Goal: Task Accomplishment & Management: Use online tool/utility

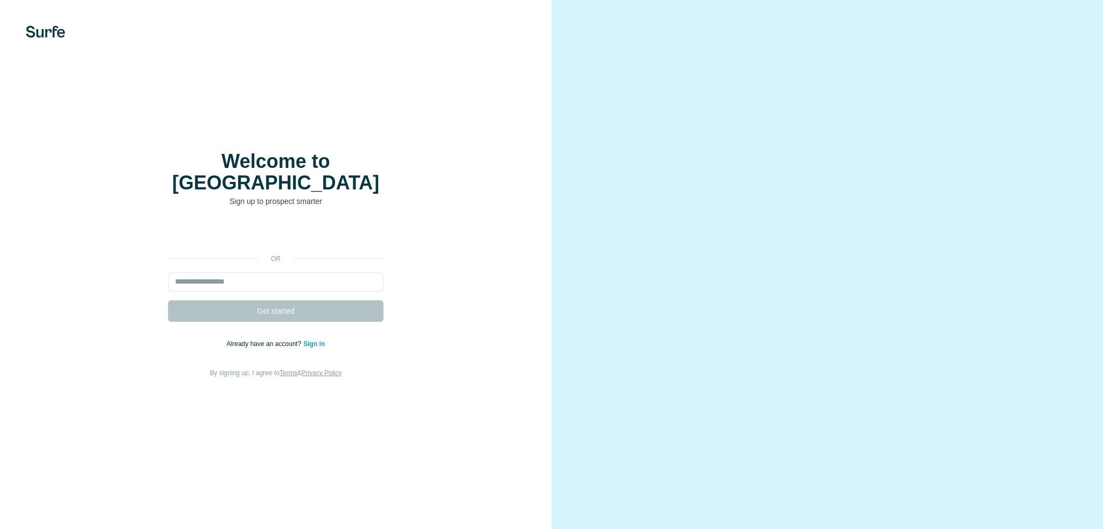
click at [257, 275] on input "email" at bounding box center [275, 281] width 215 height 19
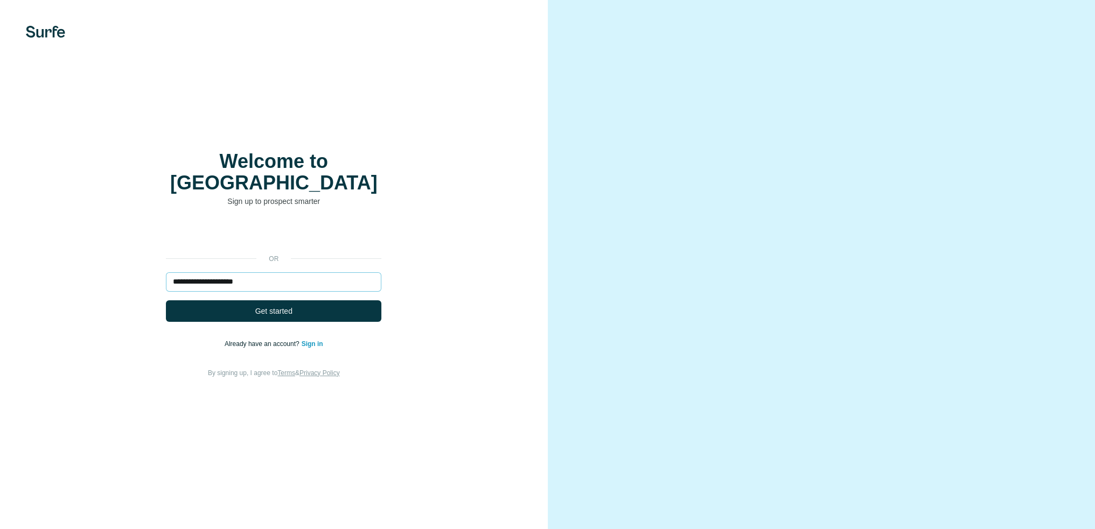
drag, startPoint x: 223, startPoint y: 271, endPoint x: 241, endPoint y: 271, distance: 17.8
click at [241, 272] on input "**********" at bounding box center [273, 281] width 215 height 19
type input "**********"
click at [426, 307] on div "**********" at bounding box center [274, 301] width 505 height 155
click at [314, 306] on button "Get started" at bounding box center [273, 311] width 215 height 22
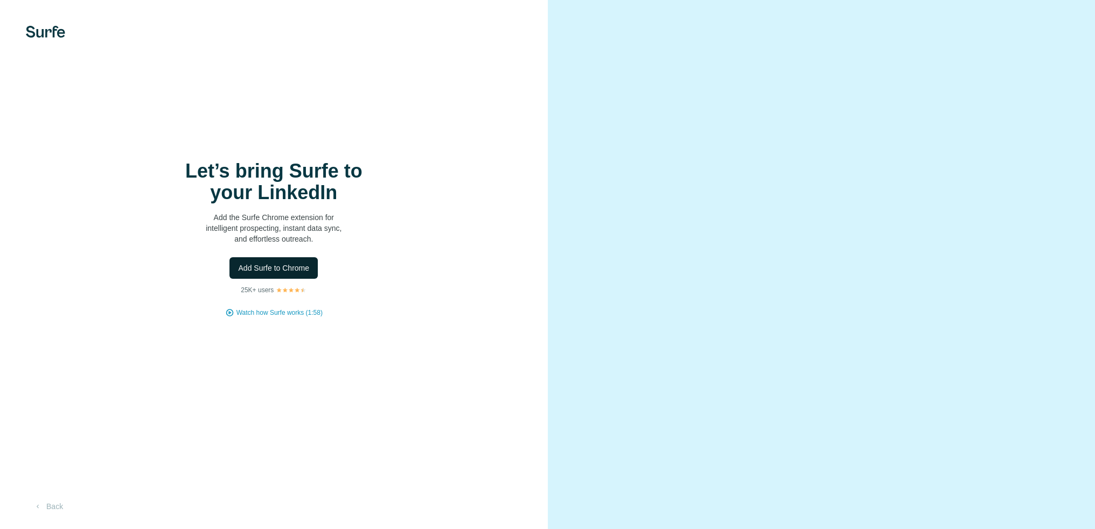
click at [260, 269] on span "Add Surfe to Chrome" at bounding box center [273, 268] width 71 height 11
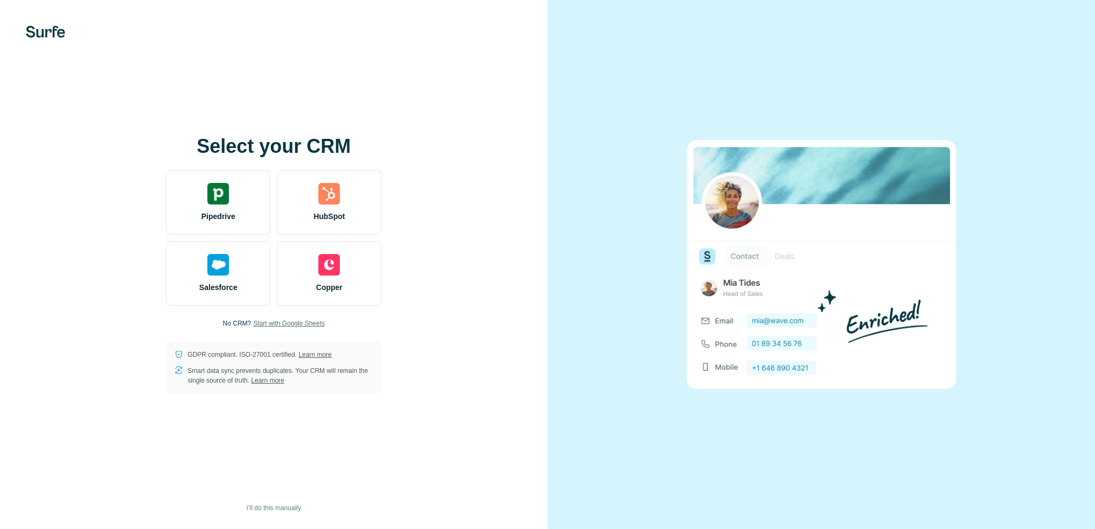
click at [286, 323] on span "Start with Google Sheets" at bounding box center [289, 324] width 72 height 10
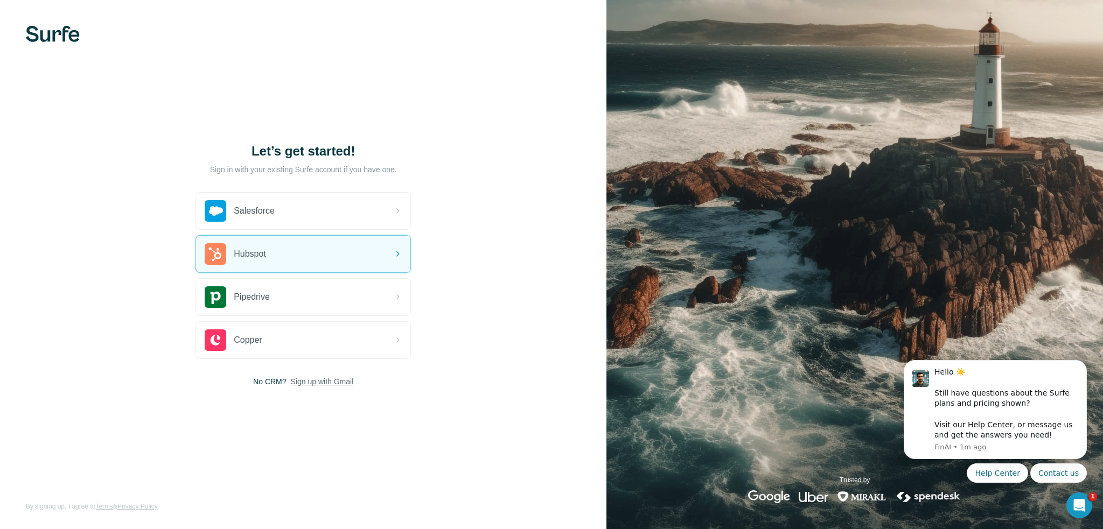
click at [317, 384] on span "Sign up with Gmail" at bounding box center [322, 381] width 63 height 11
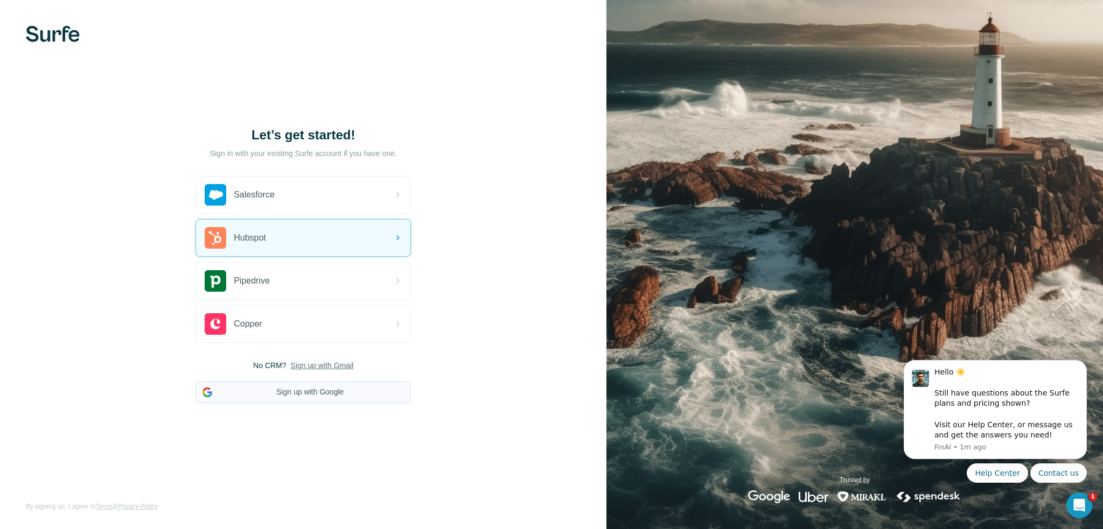
click at [318, 394] on button "Sign up with Google" at bounding box center [302, 393] width 215 height 22
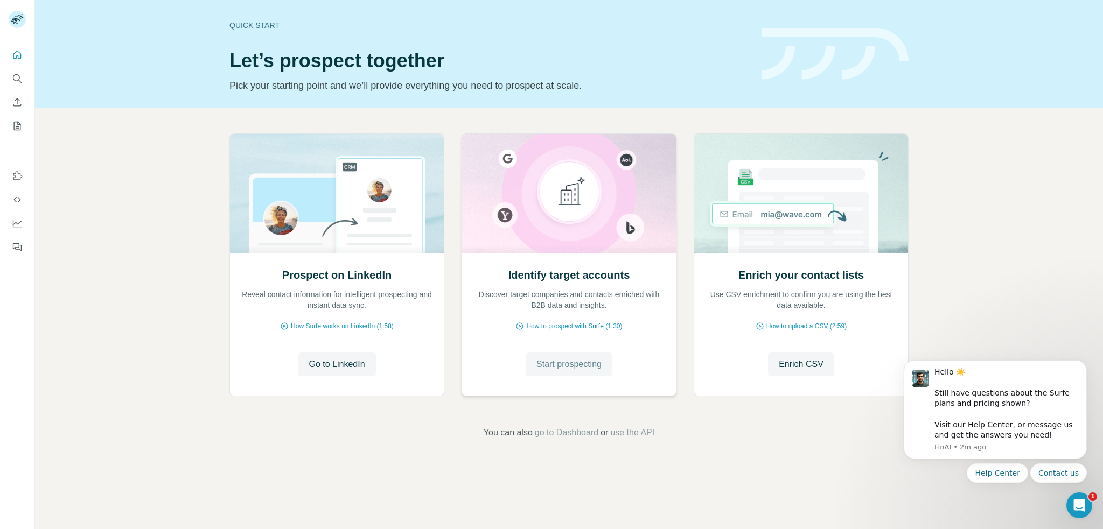
click at [565, 365] on span "Start prospecting" at bounding box center [568, 364] width 65 height 13
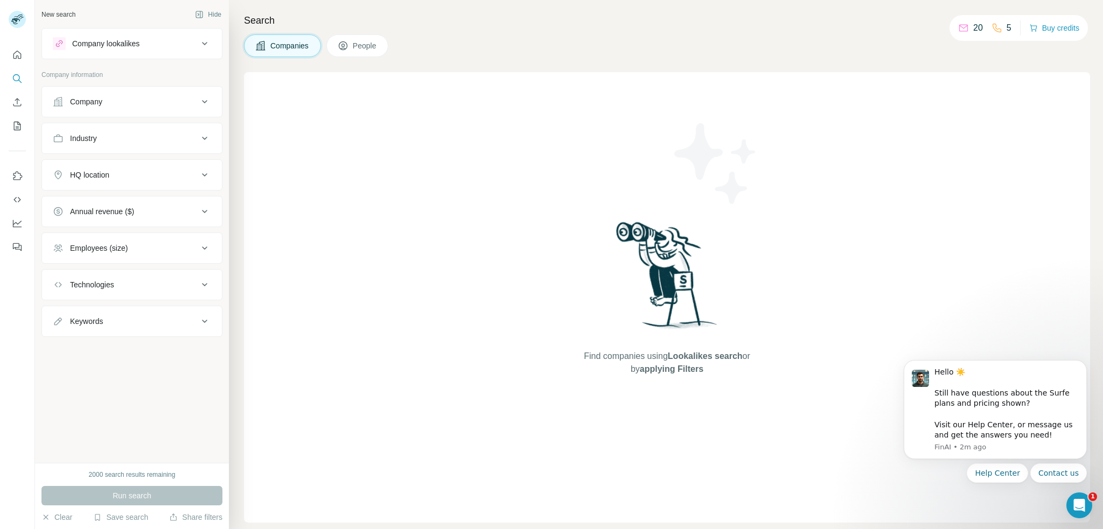
click at [119, 44] on div "Company lookalikes" at bounding box center [105, 43] width 67 height 11
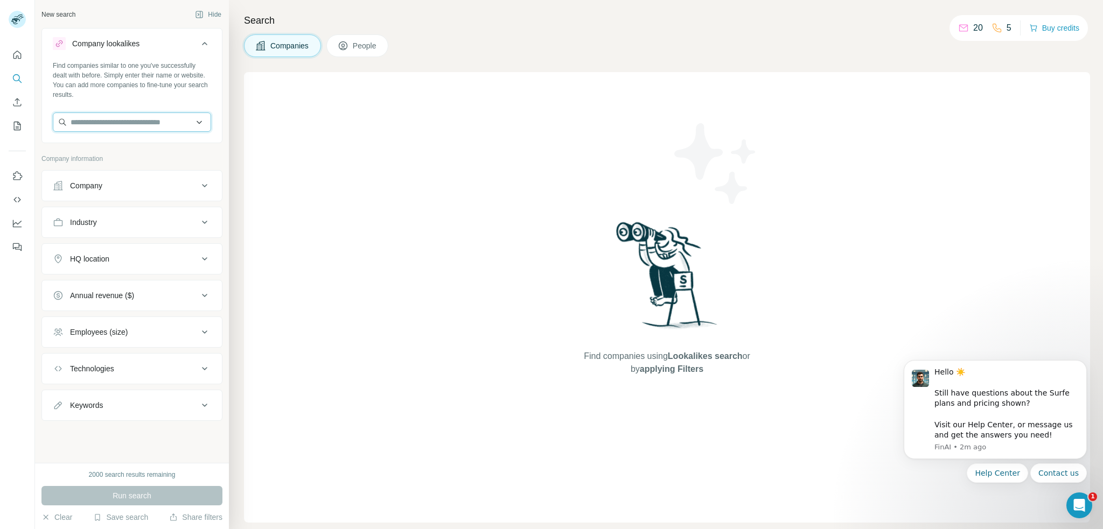
click at [95, 125] on input "text" at bounding box center [132, 122] width 158 height 19
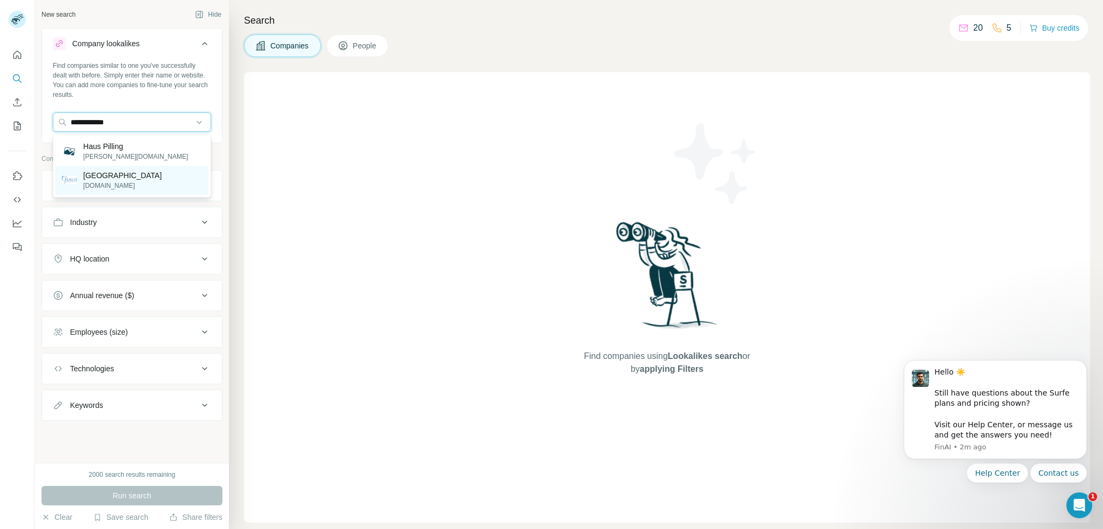
type input "**********"
click at [132, 185] on p "[DOMAIN_NAME]" at bounding box center [122, 186] width 79 height 10
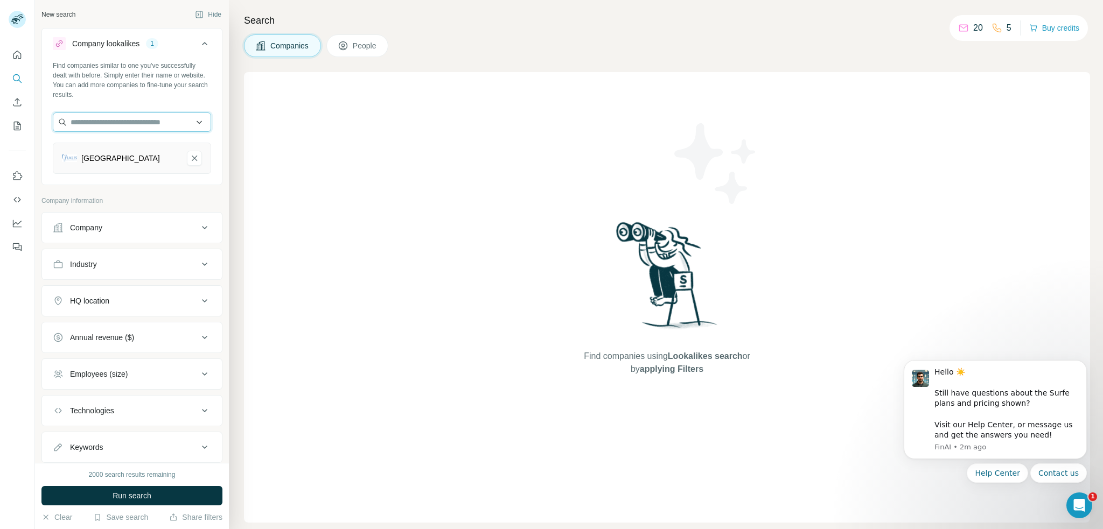
click at [104, 122] on input "text" at bounding box center [132, 122] width 158 height 19
type input "**********"
click at [114, 148] on p "[PERSON_NAME] Dental Lab" at bounding box center [133, 146] width 101 height 11
click at [146, 125] on input "text" at bounding box center [132, 122] width 158 height 19
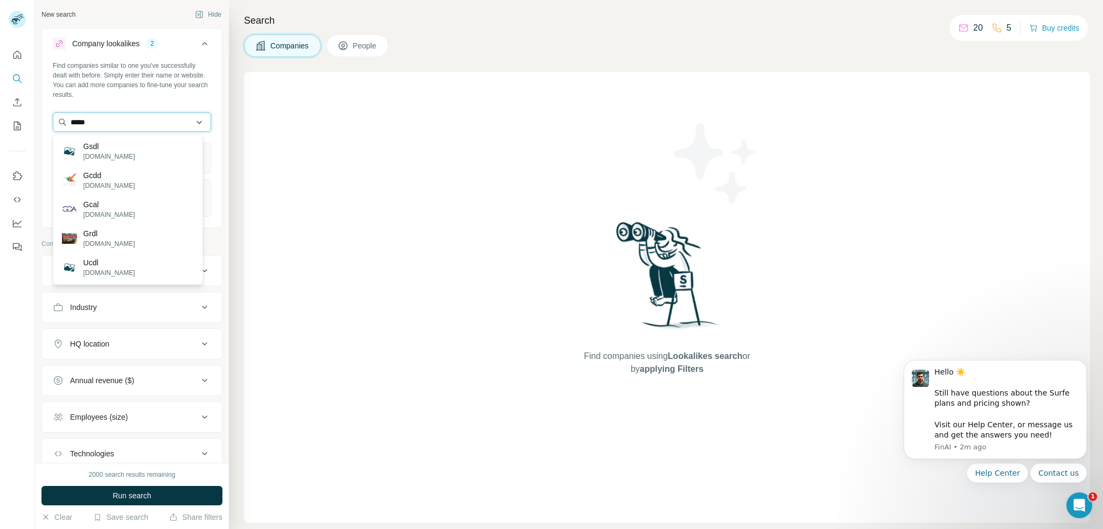
click at [120, 120] on input "****" at bounding box center [132, 122] width 158 height 19
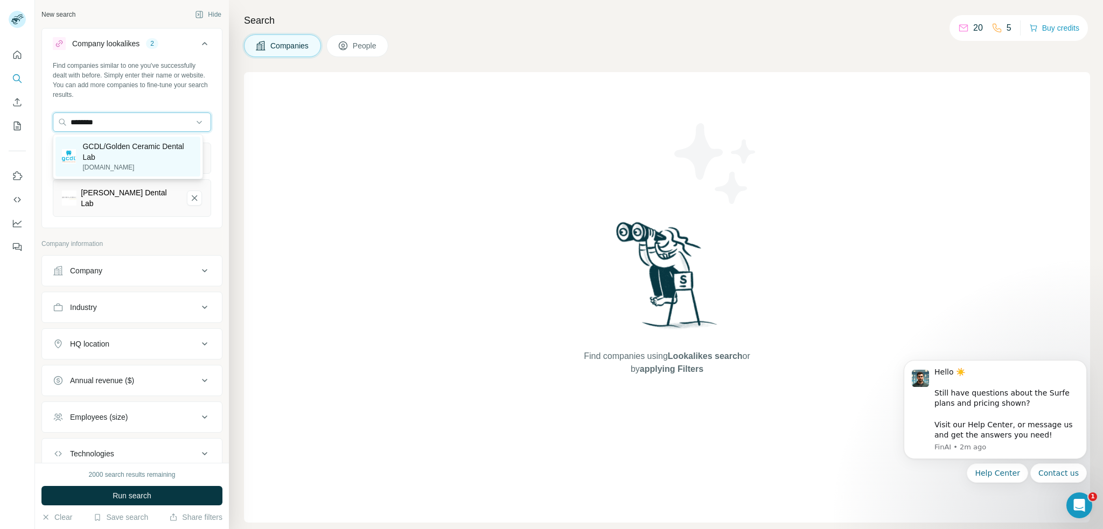
type input "********"
click at [125, 152] on p "GCDL/Golden Ceramic Dental Lab" at bounding box center [137, 152] width 111 height 22
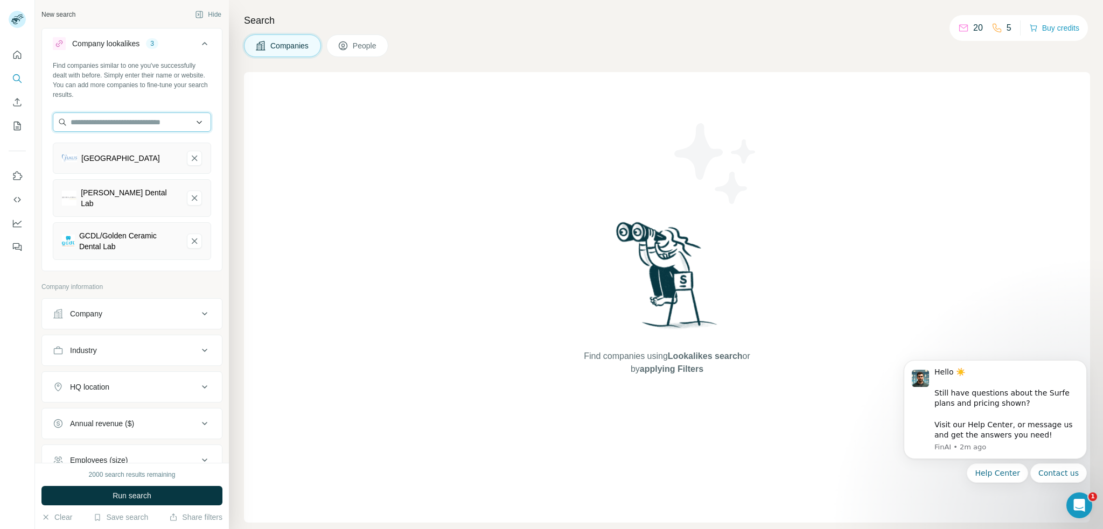
click at [130, 121] on input "text" at bounding box center [132, 122] width 158 height 19
type input "**********"
click at [104, 154] on p "[DOMAIN_NAME]" at bounding box center [123, 157] width 80 height 10
click at [131, 120] on input "text" at bounding box center [132, 122] width 158 height 19
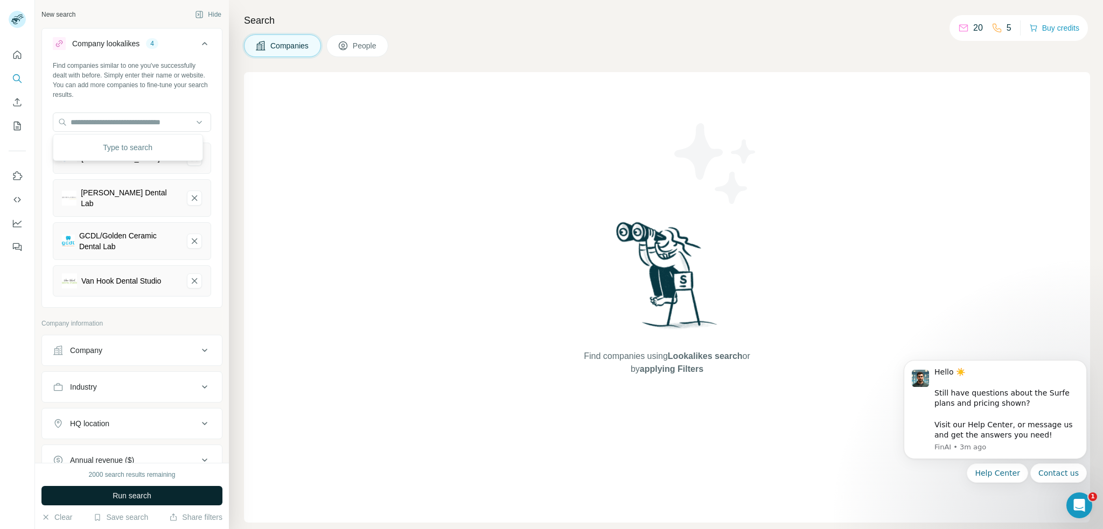
click at [116, 496] on span "Run search" at bounding box center [132, 496] width 39 height 11
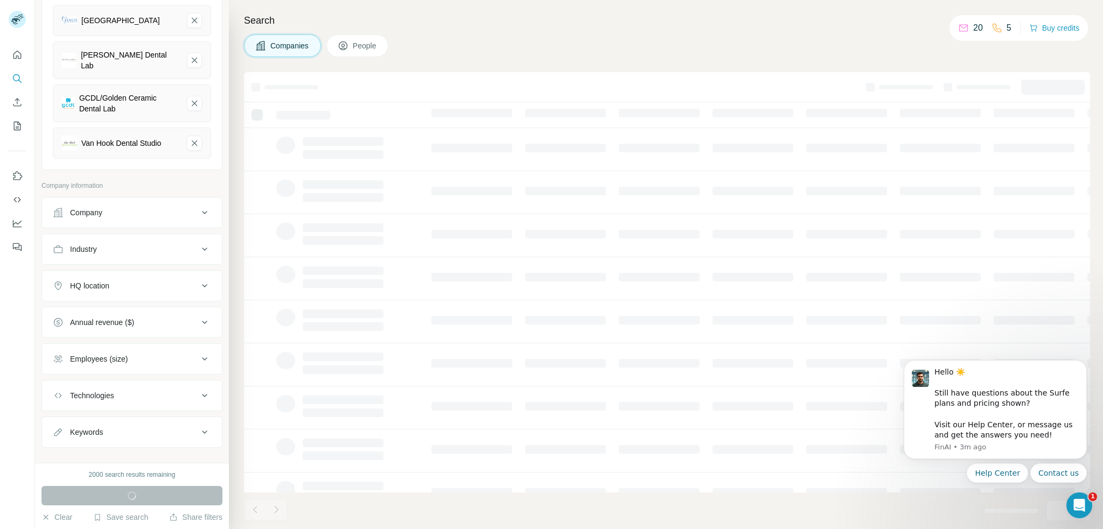
scroll to position [143, 0]
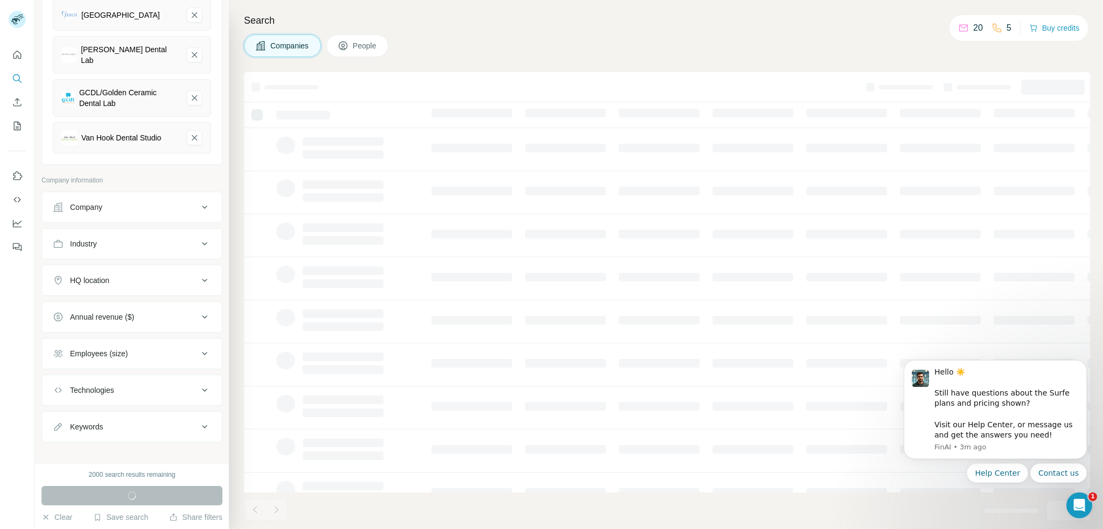
click at [138, 202] on div "Company" at bounding box center [125, 207] width 145 height 11
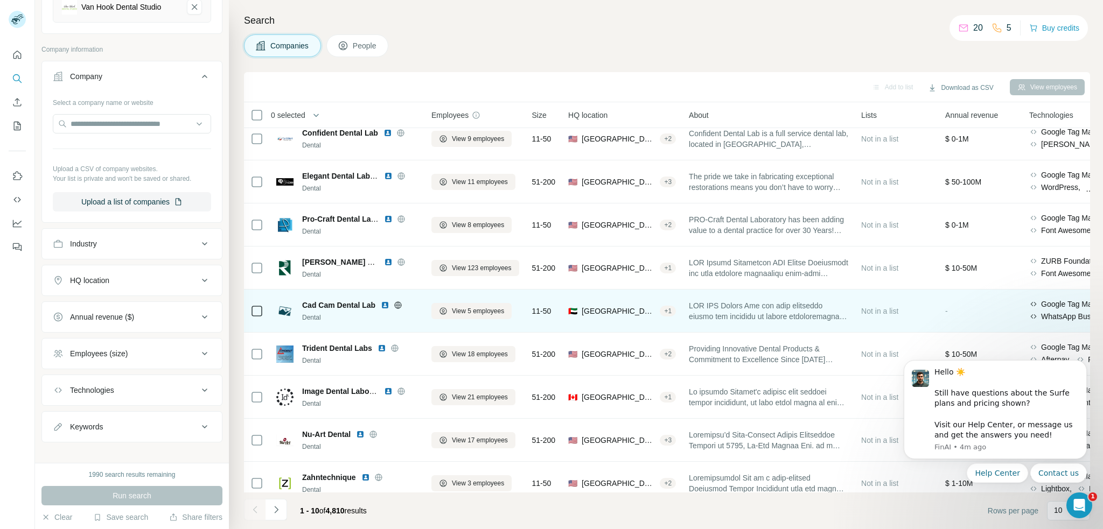
scroll to position [71, 0]
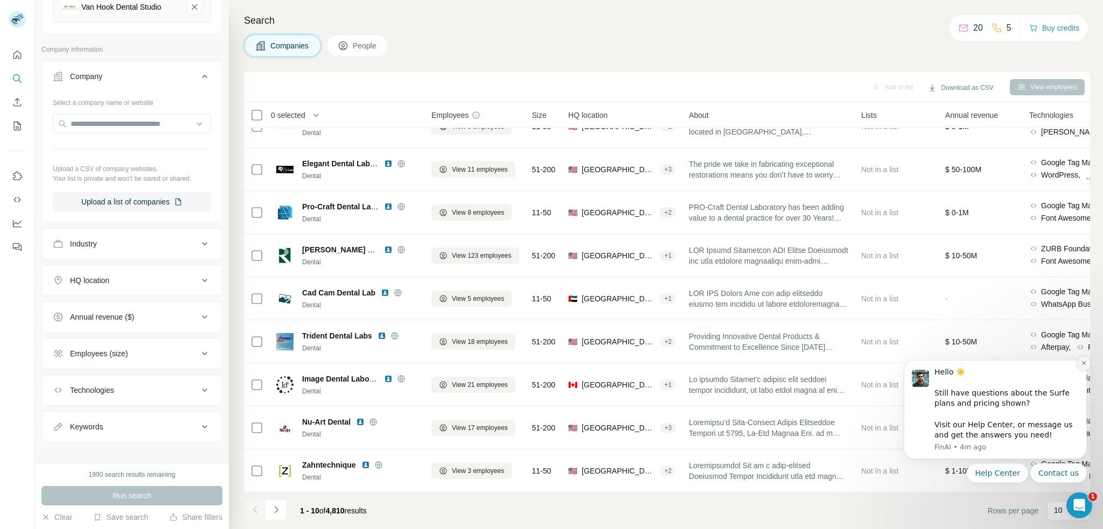
click at [1083, 363] on icon "Dismiss notification" at bounding box center [1083, 363] width 4 height 4
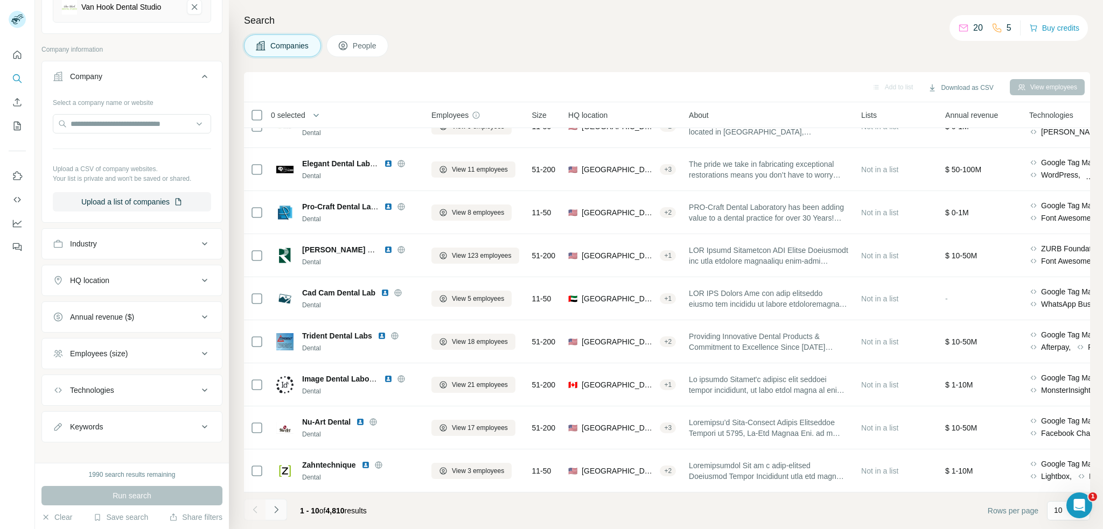
click at [282, 512] on button "Navigate to next page" at bounding box center [276, 510] width 22 height 22
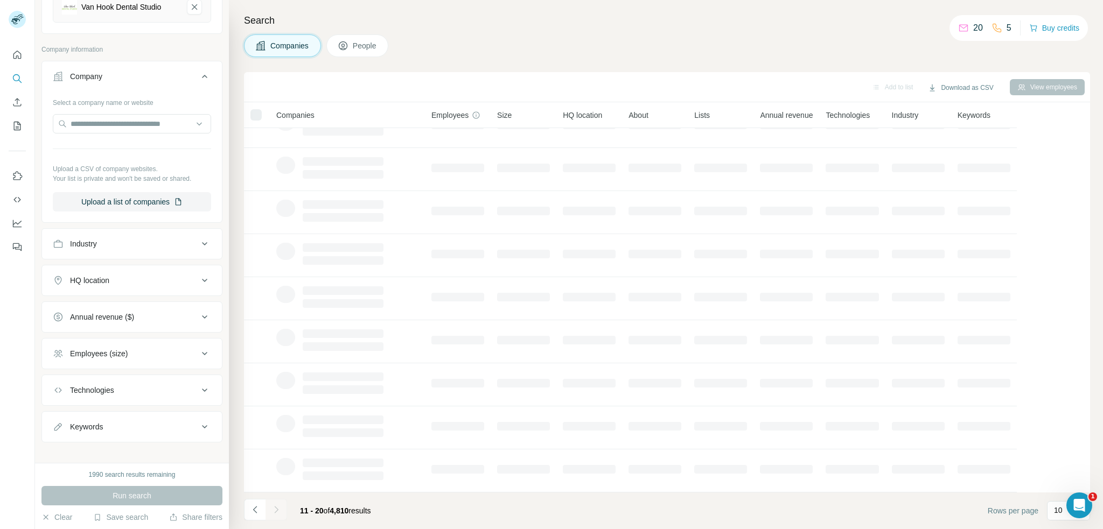
click at [168, 312] on div "Annual revenue ($)" at bounding box center [125, 317] width 145 height 11
click at [163, 312] on div "Annual revenue ($)" at bounding box center [125, 317] width 145 height 11
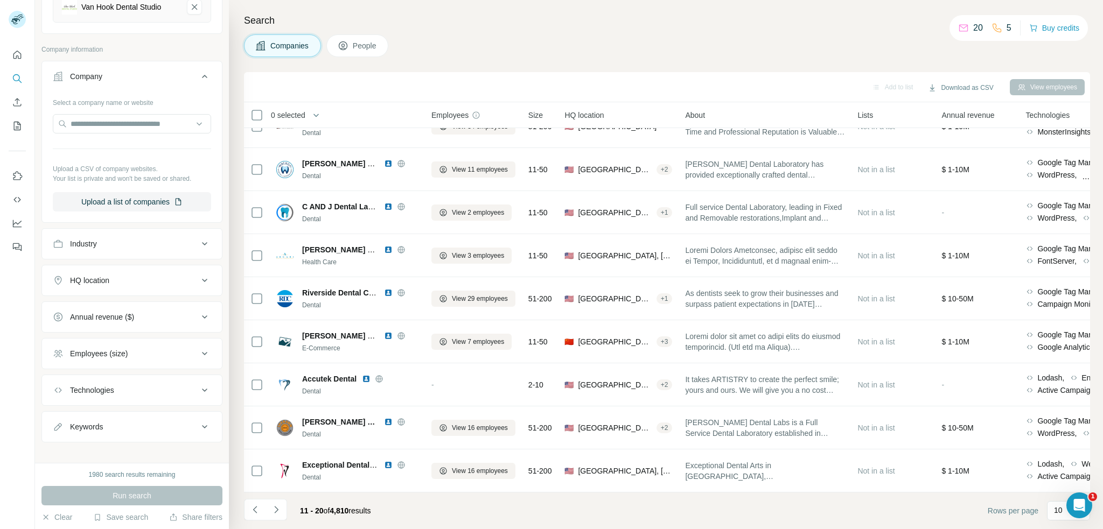
click at [111, 348] on div "Employees (size)" at bounding box center [99, 353] width 58 height 11
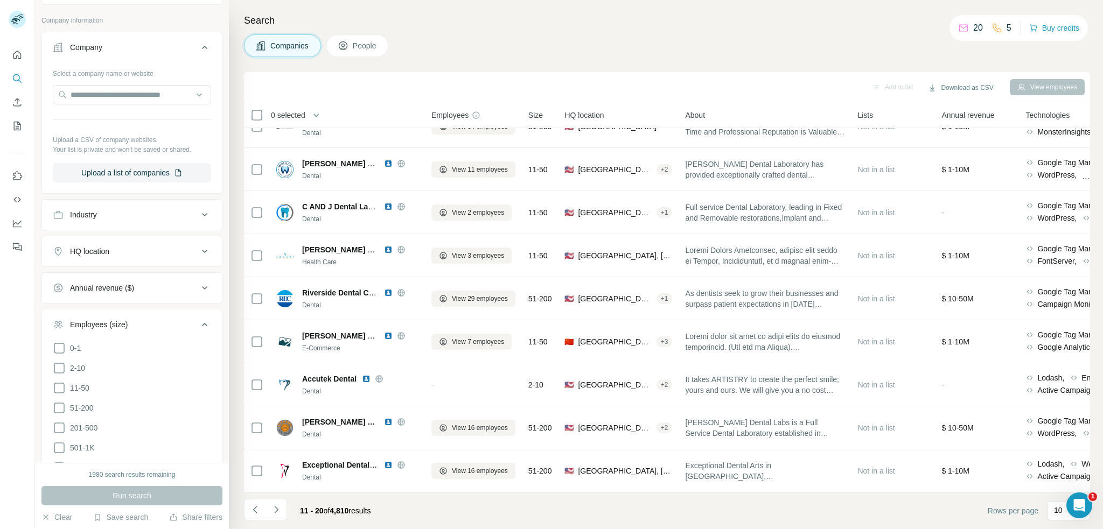
scroll to position [328, 0]
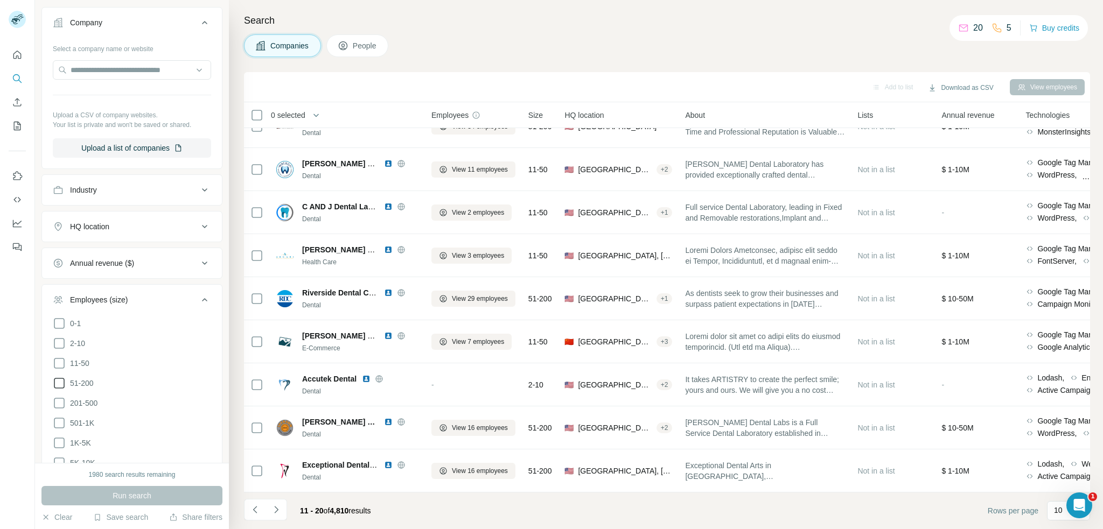
click at [61, 379] on icon at bounding box center [59, 383] width 11 height 11
click at [61, 397] on icon at bounding box center [59, 403] width 13 height 13
click at [58, 417] on icon at bounding box center [59, 423] width 13 height 13
click at [114, 221] on div "HQ location" at bounding box center [125, 226] width 145 height 11
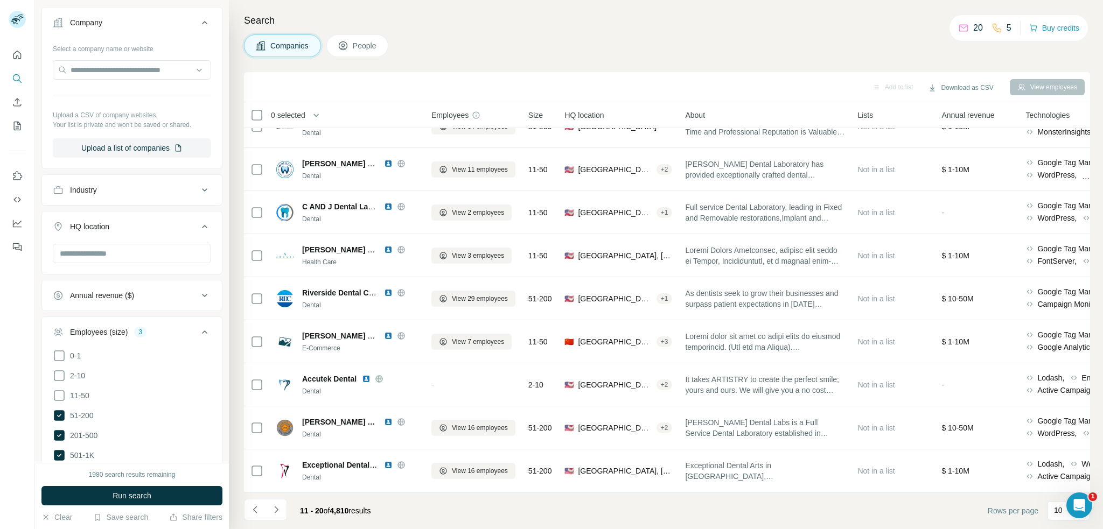
click at [116, 221] on div "HQ location" at bounding box center [125, 226] width 145 height 11
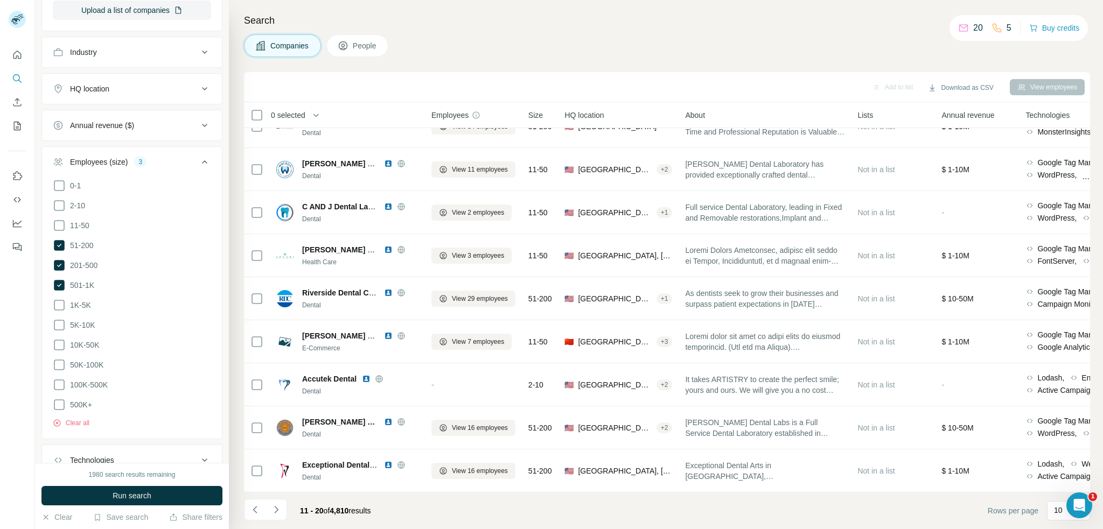
scroll to position [534, 0]
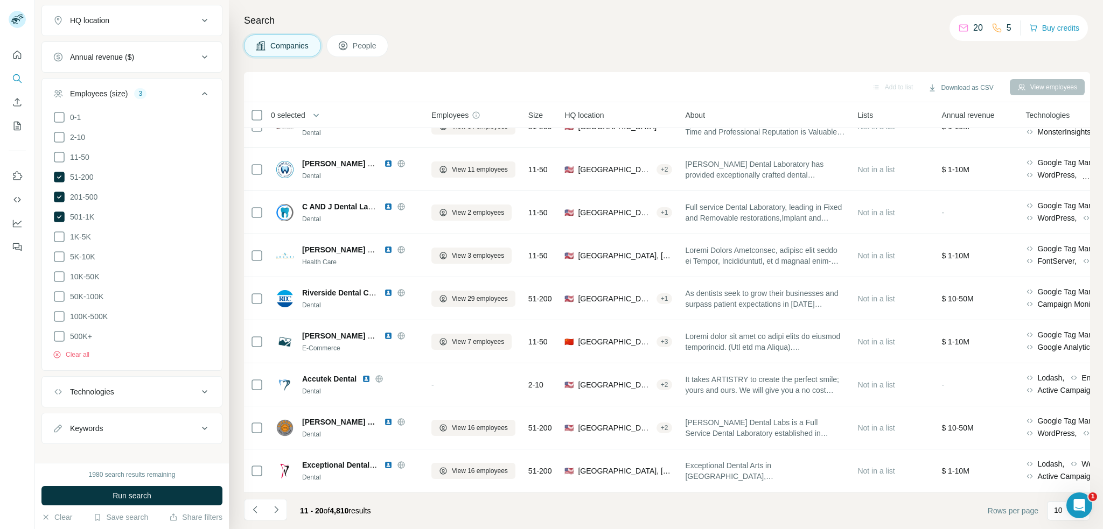
click at [151, 387] on div "Technologies" at bounding box center [125, 392] width 145 height 11
click at [144, 411] on input "text" at bounding box center [132, 418] width 158 height 19
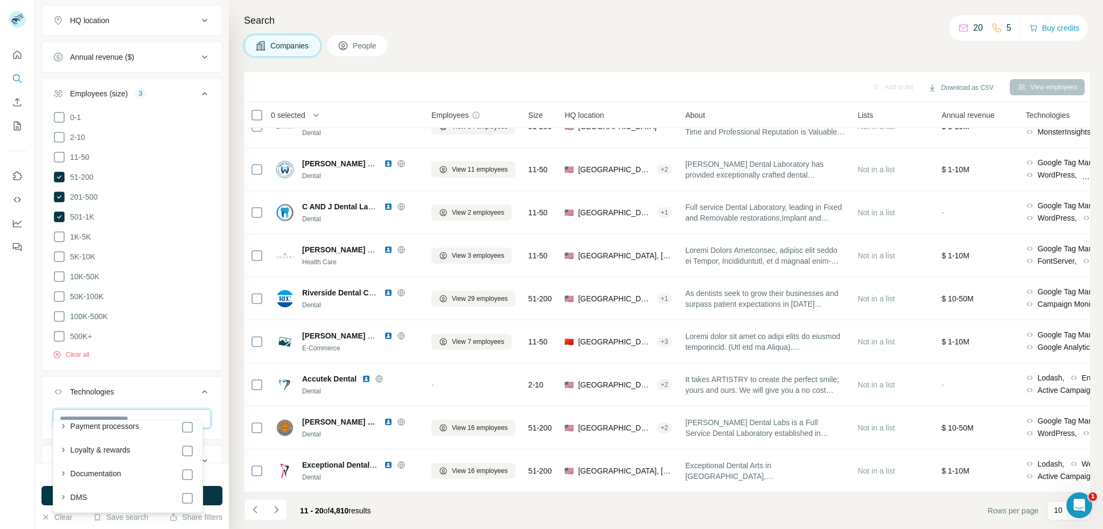
scroll to position [1239, 0]
click at [36, 384] on div "New search Hide Company lookalikes 4 Find companies similar to one you've succe…" at bounding box center [132, 231] width 194 height 463
click at [107, 499] on button "Run search" at bounding box center [131, 495] width 181 height 19
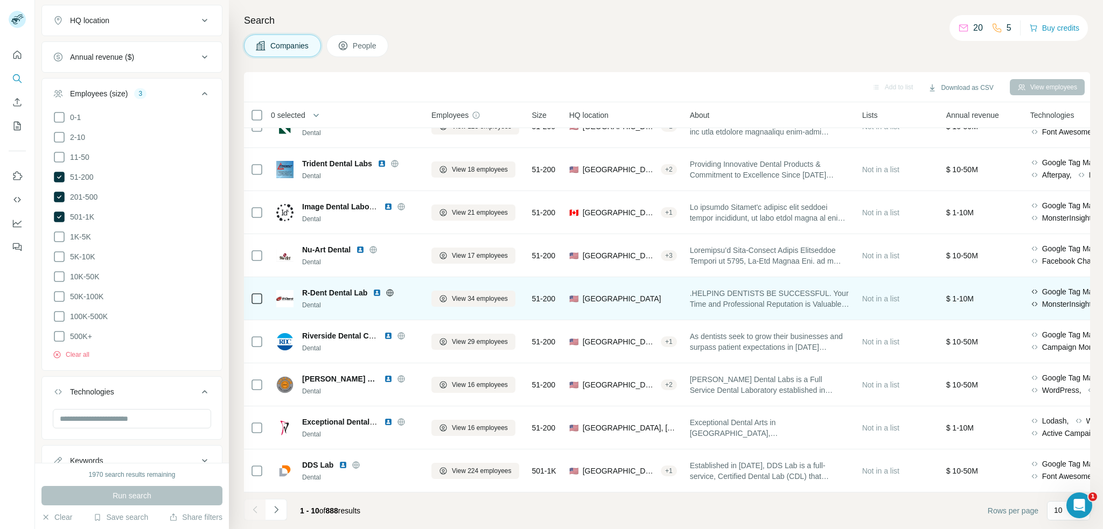
scroll to position [0, 0]
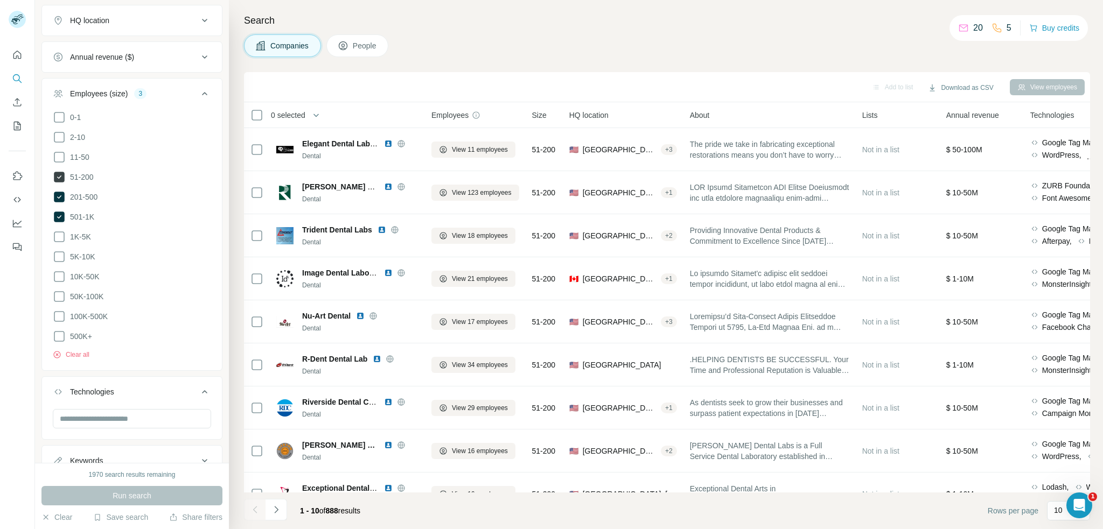
click at [60, 172] on icon at bounding box center [59, 177] width 11 height 11
click at [131, 497] on span "Run search" at bounding box center [132, 496] width 39 height 11
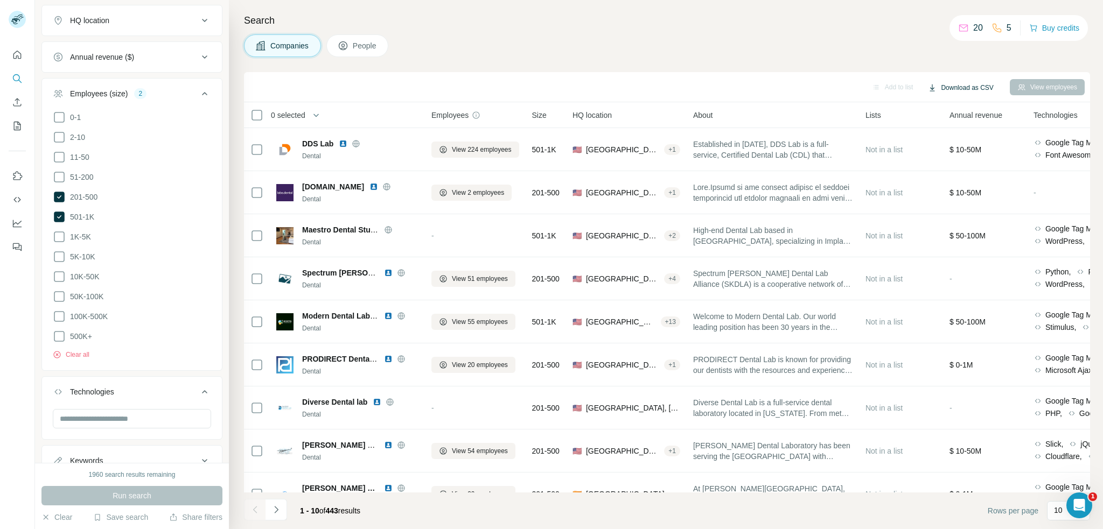
click at [963, 87] on button "Download as CSV" at bounding box center [960, 88] width 80 height 16
click at [557, 31] on div "Search Companies People Add to list Download as CSV View employees 0 selected C…" at bounding box center [666, 264] width 874 height 529
click at [1060, 509] on p "10" at bounding box center [1058, 510] width 9 height 11
click at [1064, 431] on p "60" at bounding box center [1060, 428] width 9 height 11
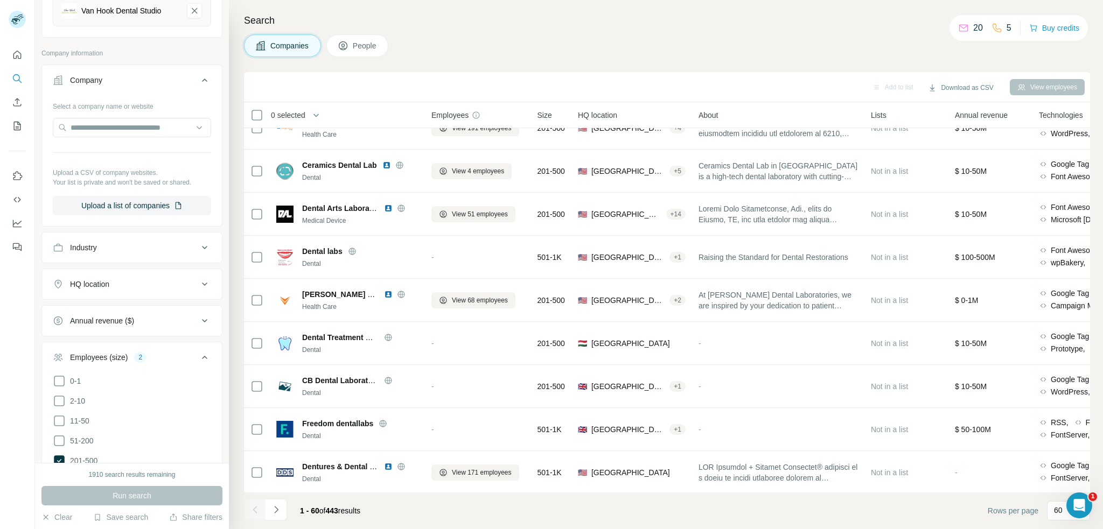
scroll to position [265, 0]
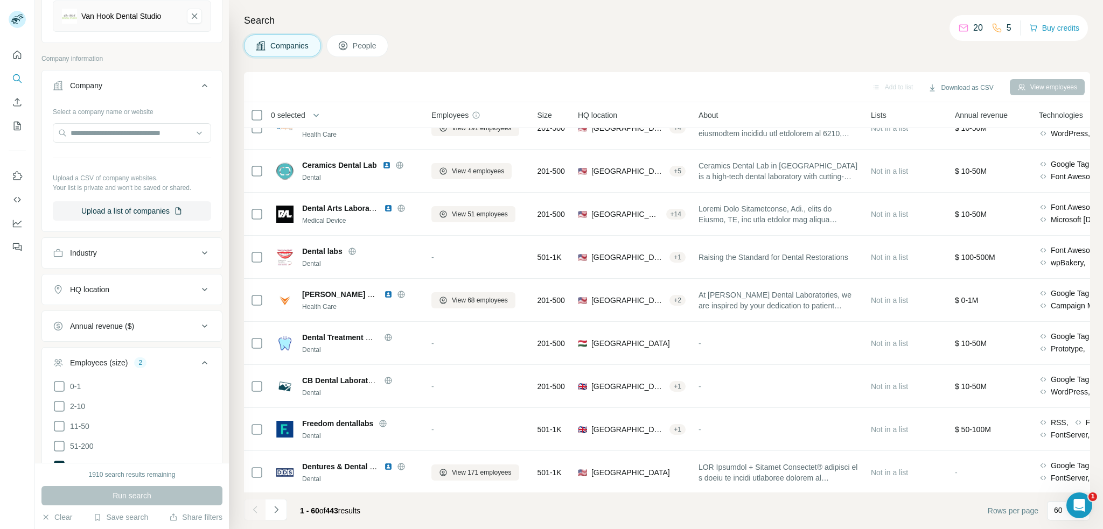
click at [113, 284] on div "HQ location" at bounding box center [125, 289] width 145 height 11
click at [108, 314] on input "text" at bounding box center [132, 316] width 158 height 19
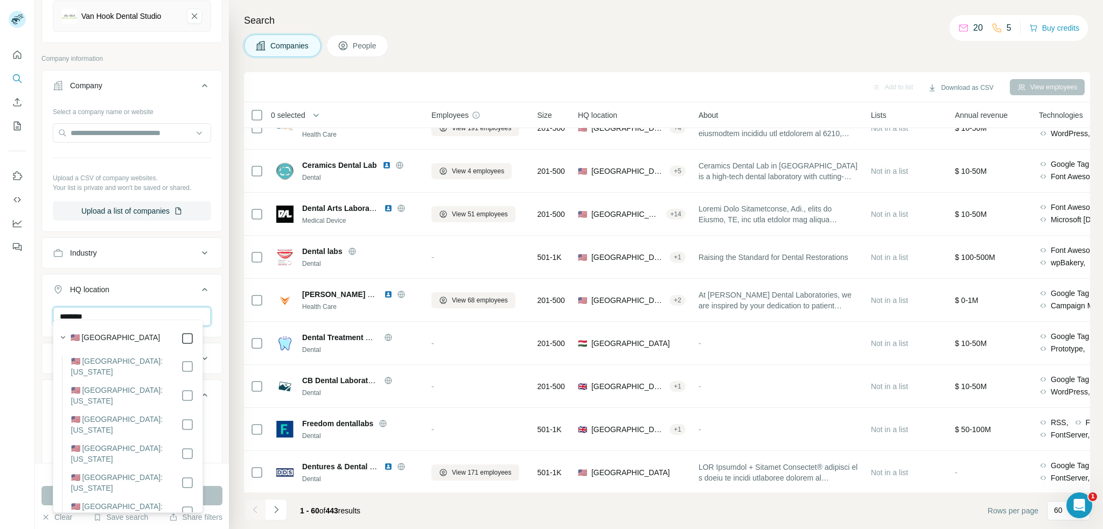
type input "********"
drag, startPoint x: 29, startPoint y: 307, endPoint x: 38, endPoint y: 318, distance: 14.1
click at [30, 307] on div at bounding box center [17, 264] width 35 height 529
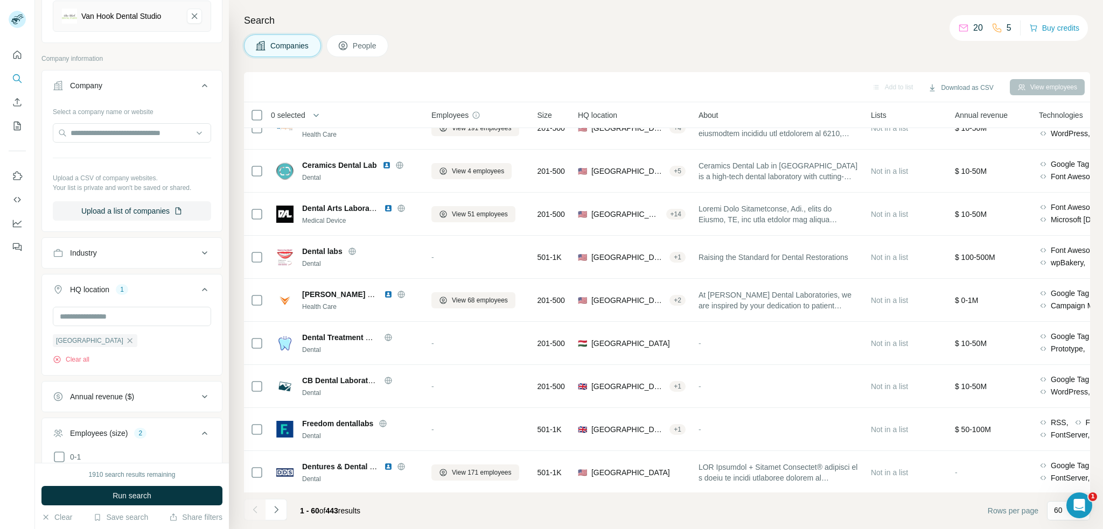
scroll to position [638, 0]
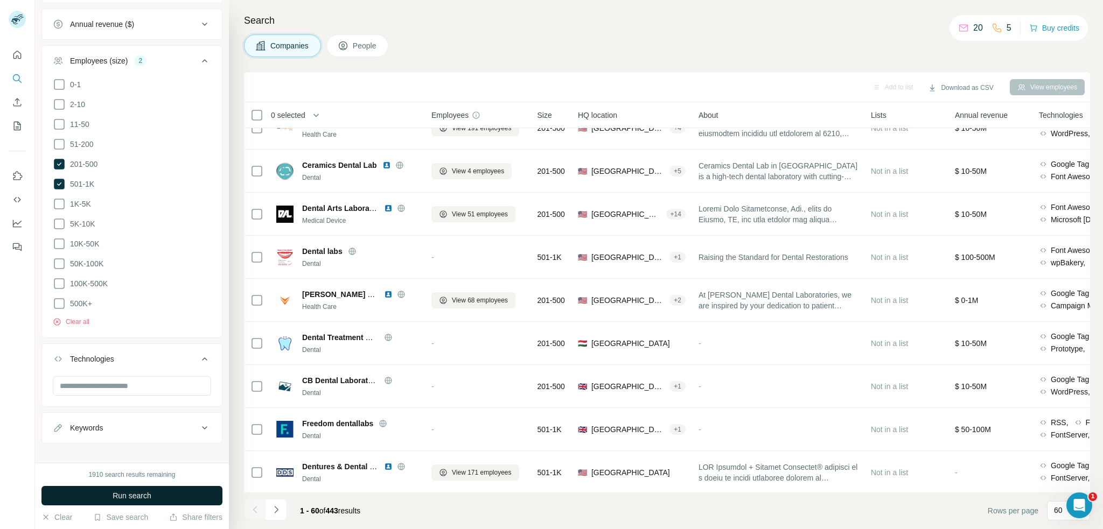
click at [138, 495] on span "Run search" at bounding box center [132, 496] width 39 height 11
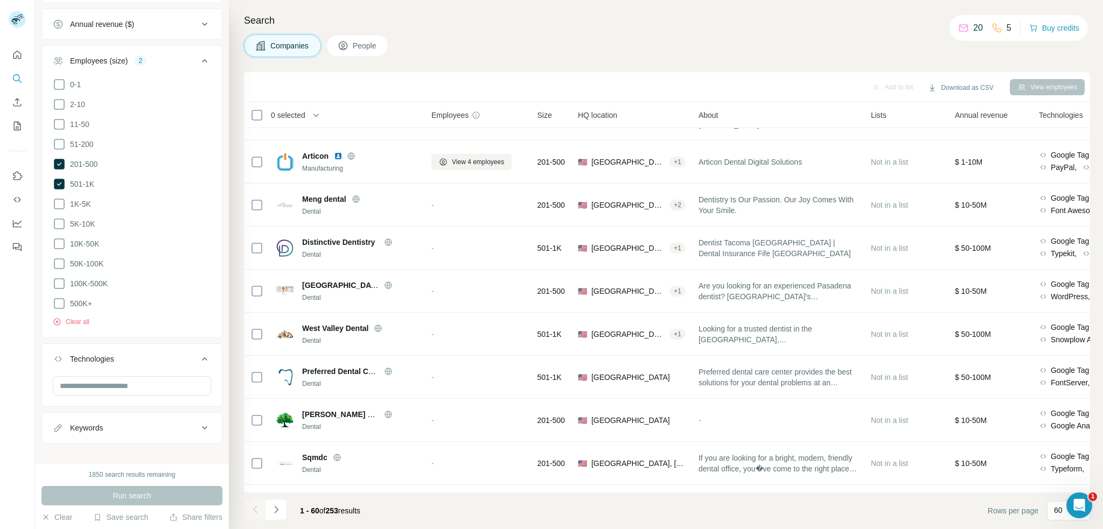
scroll to position [1615, 0]
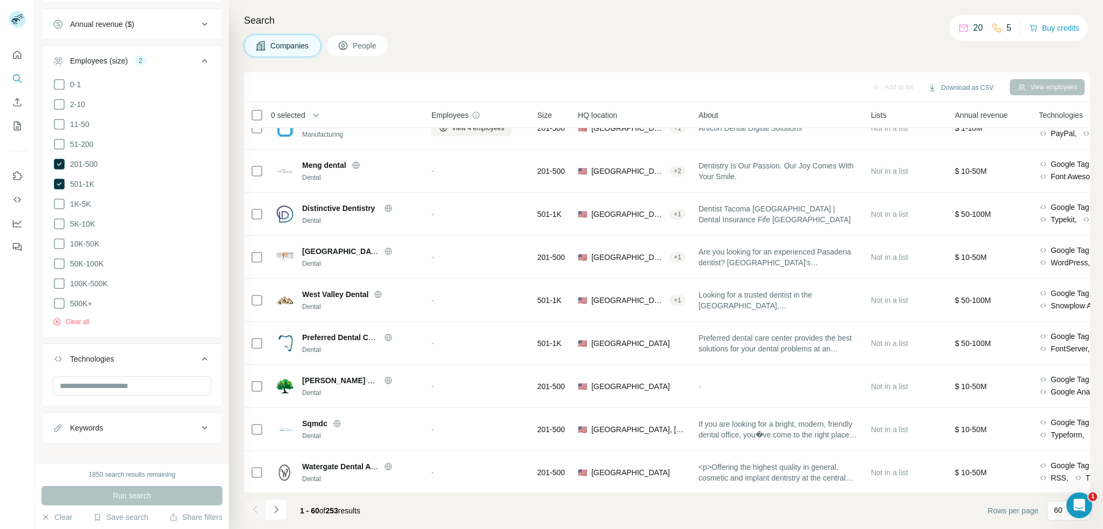
click at [88, 423] on div "Keywords" at bounding box center [86, 428] width 33 height 11
click at [94, 445] on input "text" at bounding box center [121, 454] width 137 height 19
type input "**********"
click at [197, 450] on icon "button" at bounding box center [202, 455] width 11 height 11
click at [90, 454] on input "text" at bounding box center [121, 454] width 137 height 19
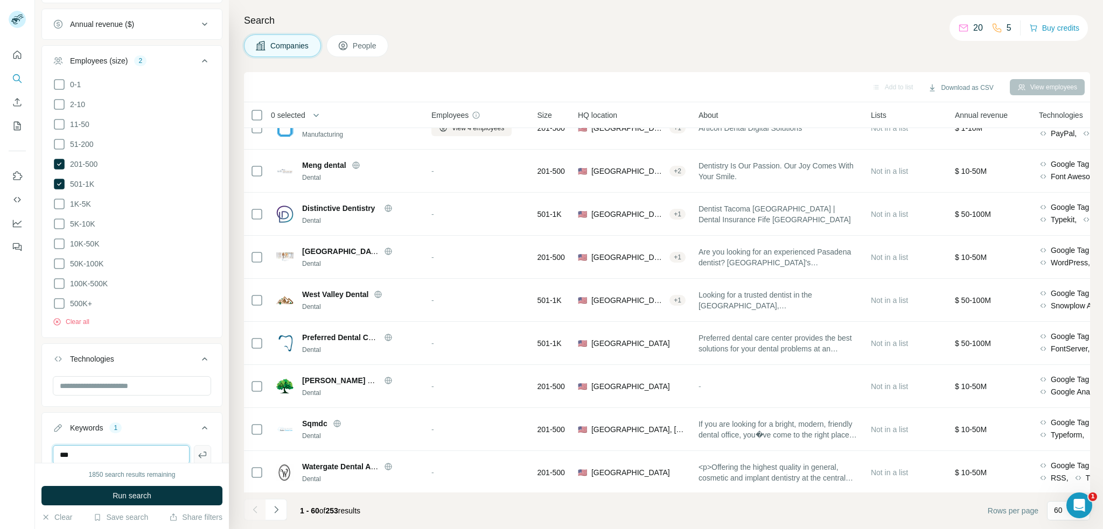
type input "***"
click at [197, 450] on icon "button" at bounding box center [202, 455] width 11 height 11
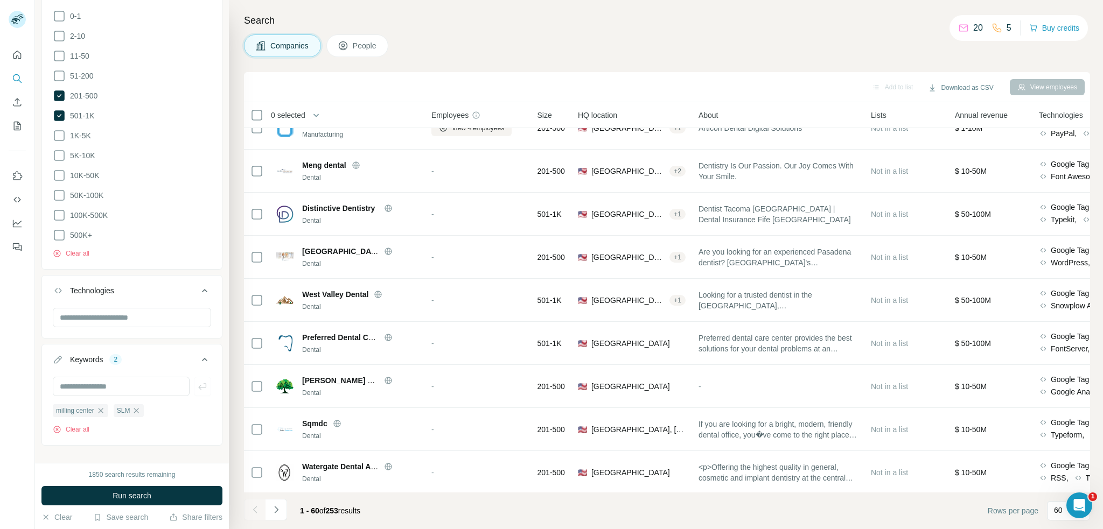
scroll to position [709, 0]
click at [131, 494] on span "Run search" at bounding box center [132, 496] width 39 height 11
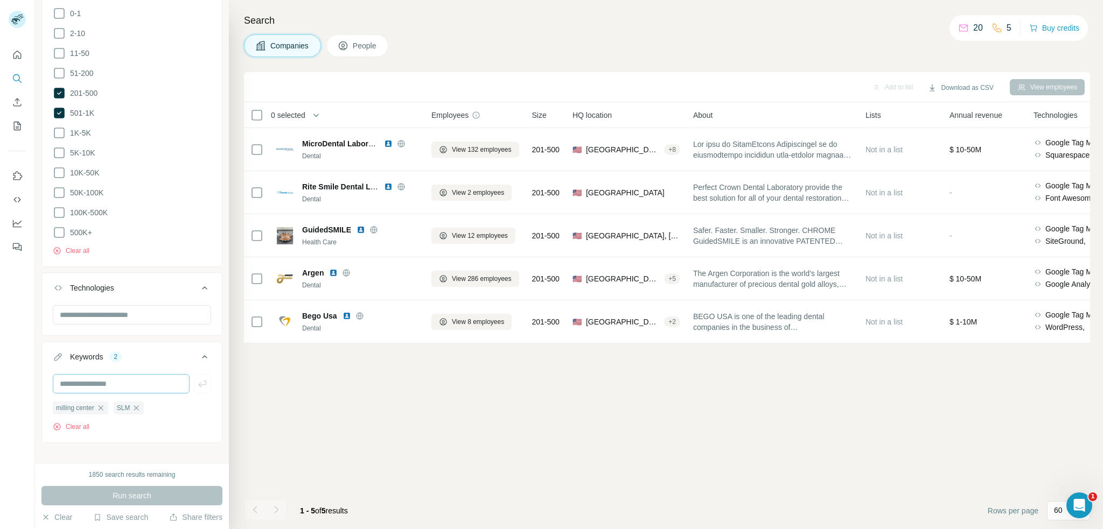
scroll to position [0, 0]
click at [102, 404] on icon "button" at bounding box center [100, 408] width 9 height 9
click at [139, 491] on span "Run search" at bounding box center [132, 496] width 39 height 11
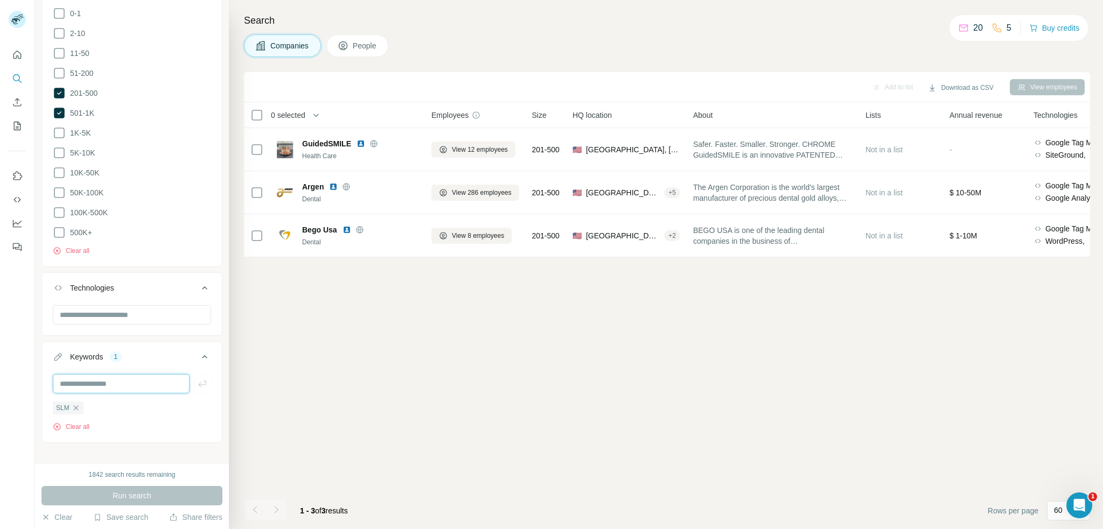
click at [87, 380] on input "text" at bounding box center [121, 383] width 137 height 19
click at [76, 404] on icon "button" at bounding box center [76, 408] width 9 height 9
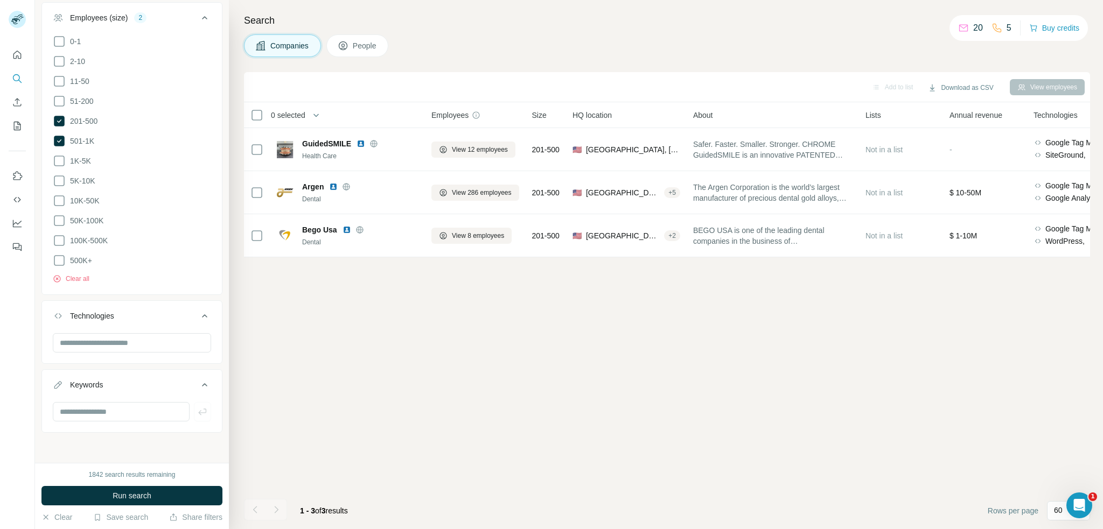
scroll to position [670, 0]
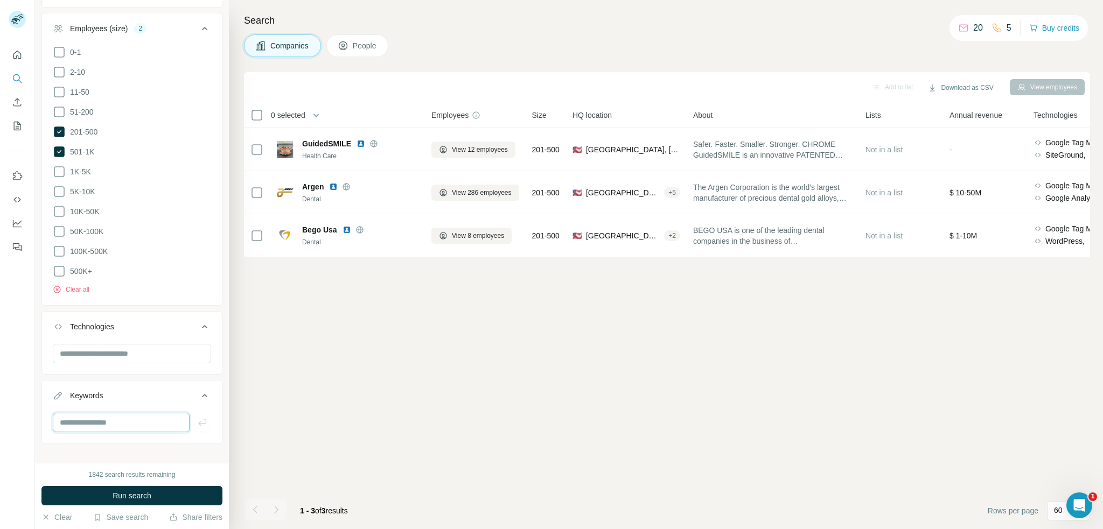
click at [84, 413] on input "text" at bounding box center [121, 422] width 137 height 19
type input "**********"
click at [197, 417] on icon "button" at bounding box center [202, 422] width 11 height 11
click at [139, 493] on span "Run search" at bounding box center [132, 496] width 39 height 11
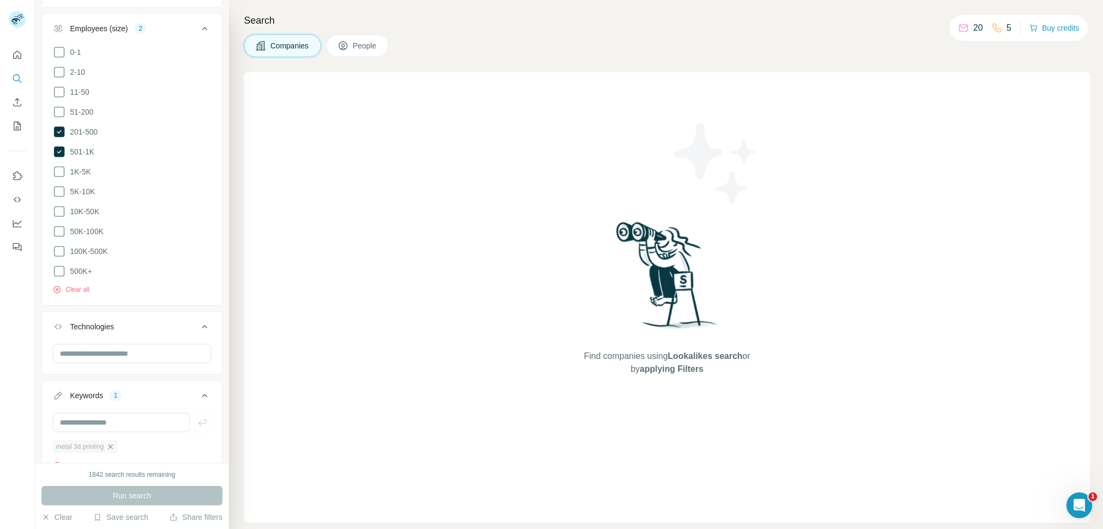
click at [111, 443] on icon "button" at bounding box center [110, 447] width 9 height 9
click at [98, 413] on input "text" at bounding box center [121, 422] width 137 height 19
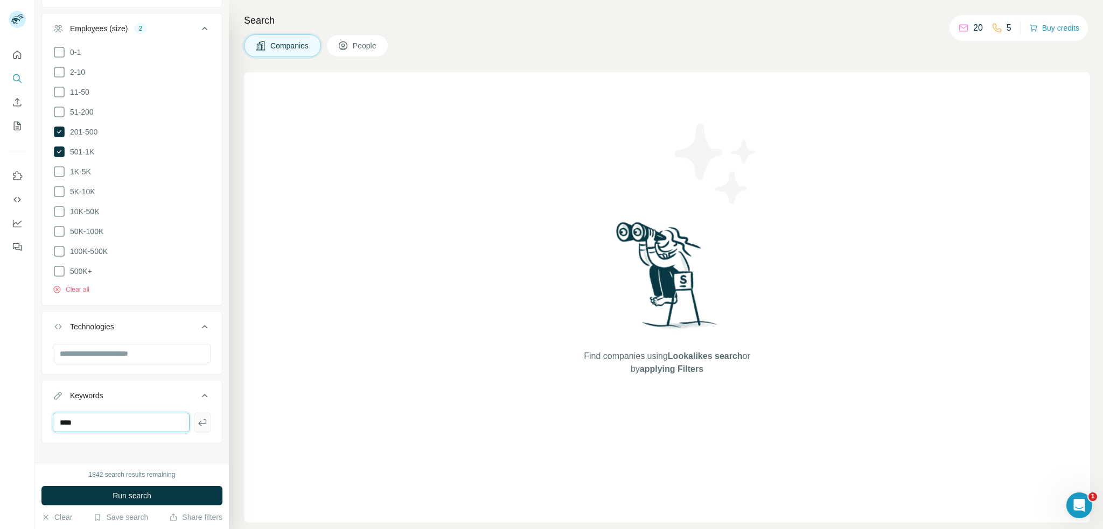
type input "****"
click at [198, 419] on icon "button" at bounding box center [202, 422] width 8 height 6
click at [134, 498] on span "Run search" at bounding box center [132, 496] width 39 height 11
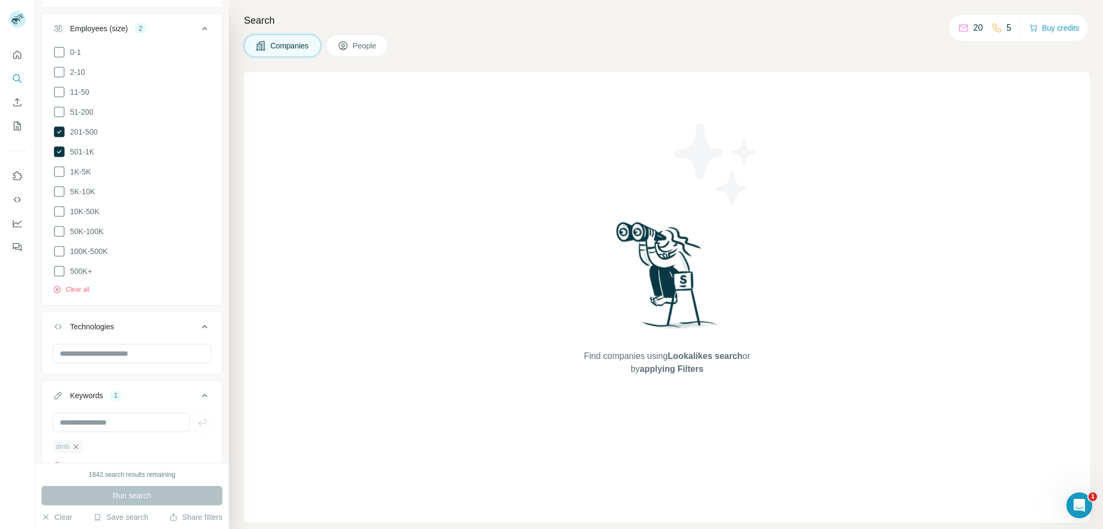
click at [77, 444] on icon "button" at bounding box center [76, 446] width 5 height 5
click at [123, 492] on span "Run search" at bounding box center [132, 496] width 39 height 11
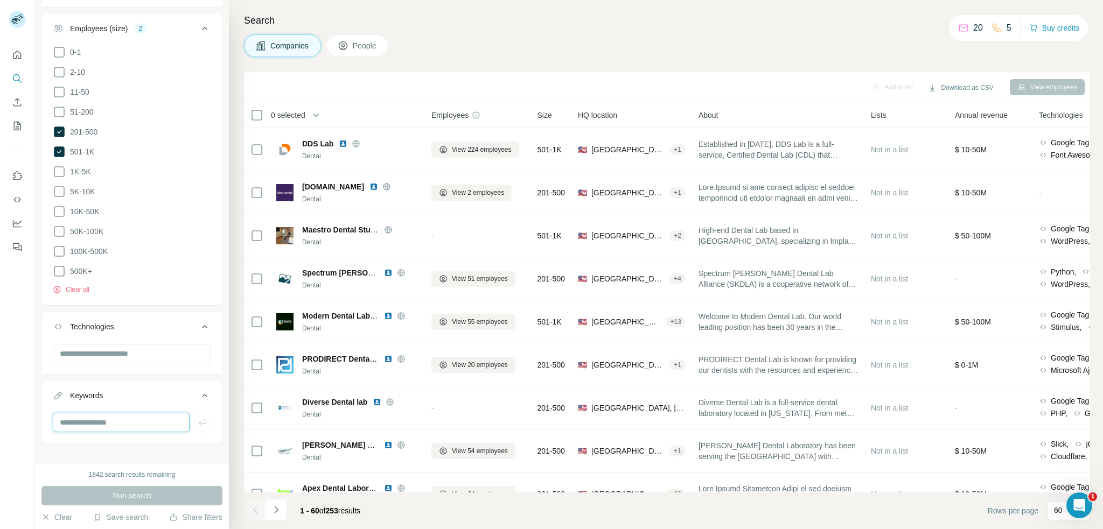
click at [75, 413] on input "text" at bounding box center [121, 422] width 137 height 19
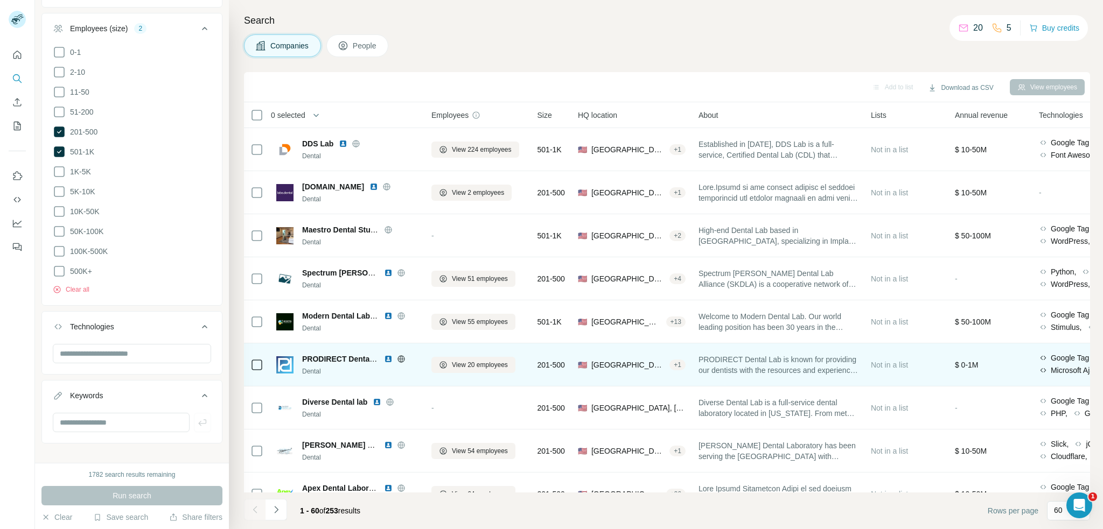
click at [339, 359] on span "PRODIRECT Dental Laboratory" at bounding box center [357, 359] width 111 height 9
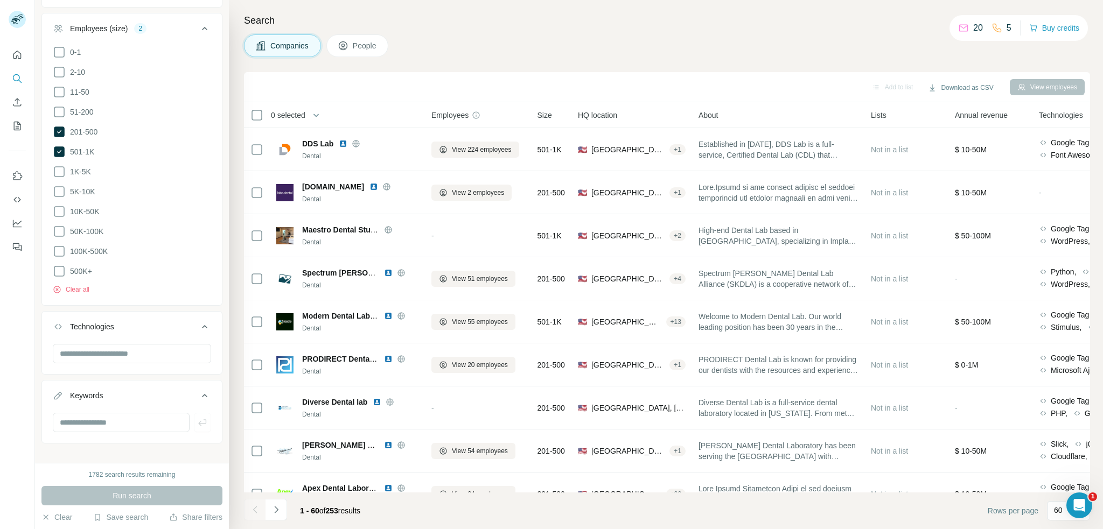
click at [546, 114] on span "Size" at bounding box center [544, 115] width 15 height 11
click at [565, 115] on div "Size" at bounding box center [550, 115] width 27 height 12
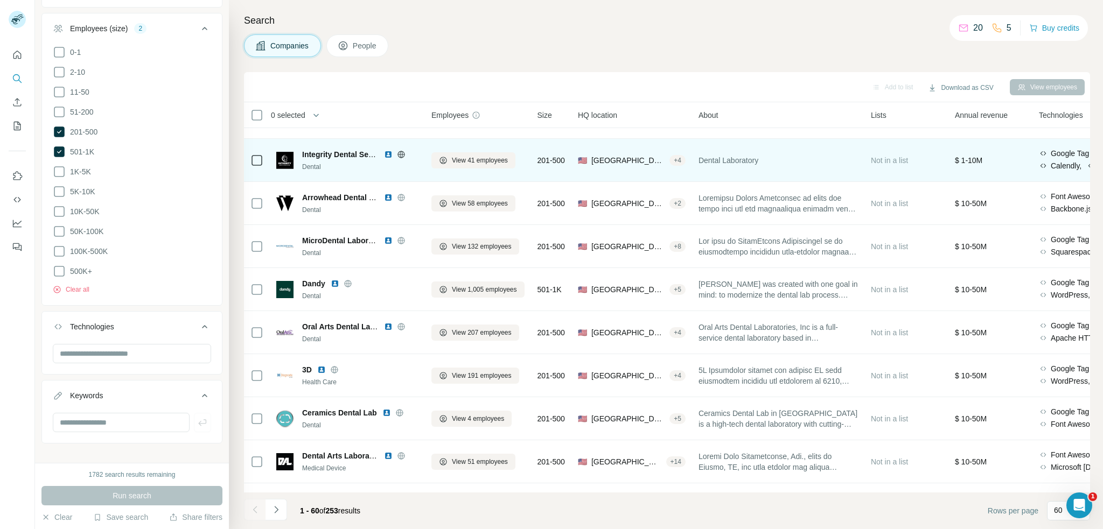
scroll to position [485, 0]
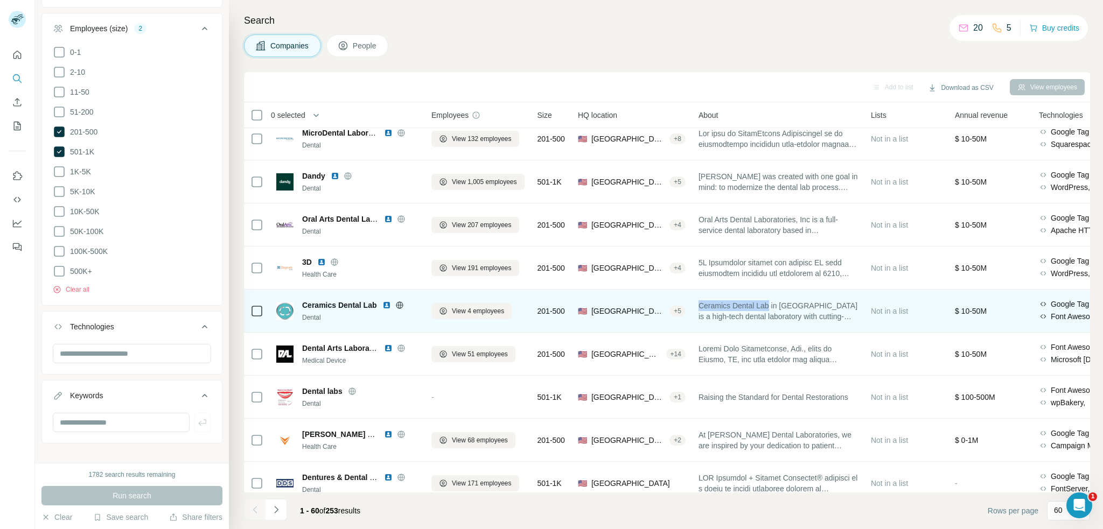
drag, startPoint x: 706, startPoint y: 305, endPoint x: 778, endPoint y: 305, distance: 71.1
click at [778, 305] on span "Ceramics Dental Lab in [GEOGRAPHIC_DATA] is a high-tech dental laboratory with …" at bounding box center [777, 311] width 159 height 22
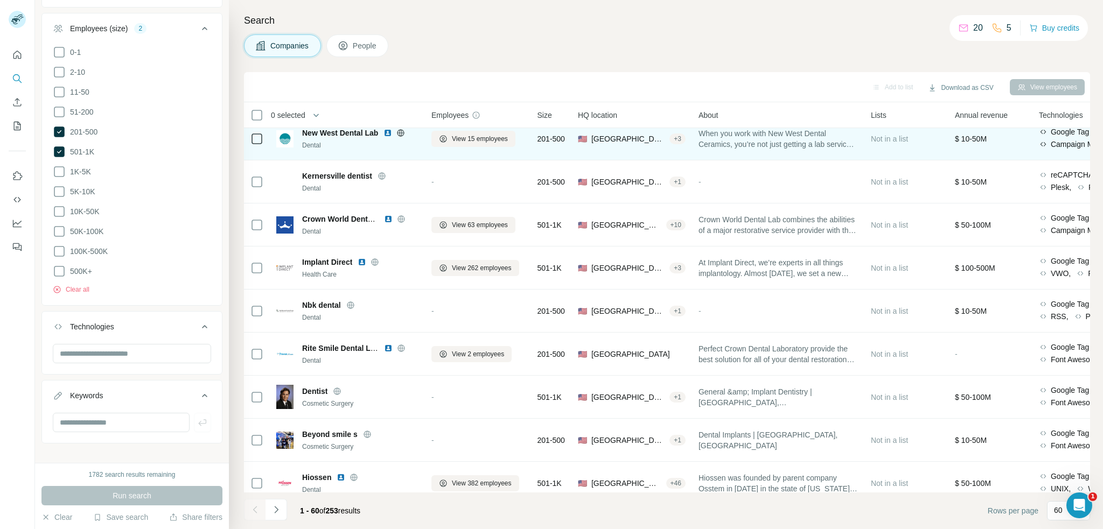
scroll to position [1185, 0]
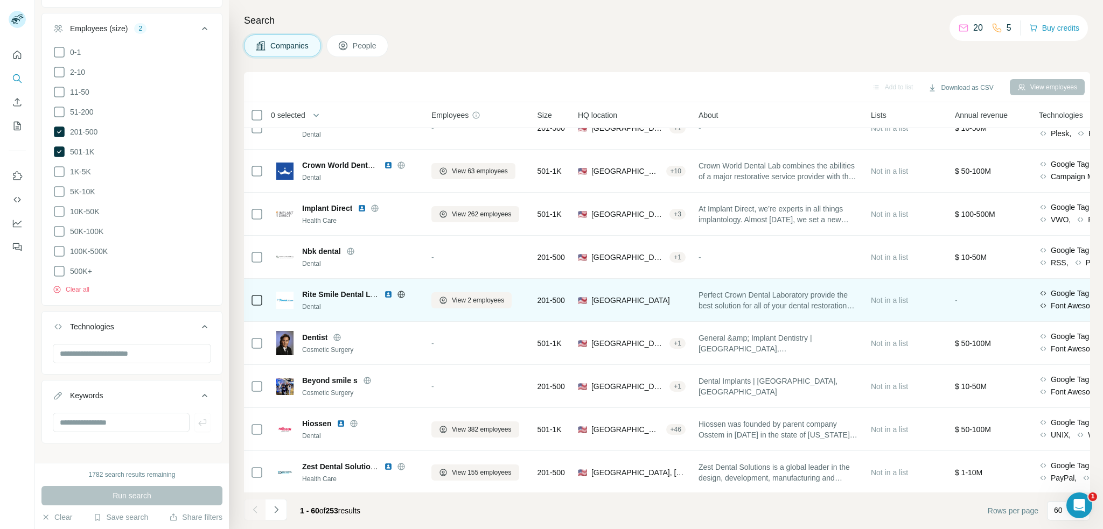
click at [321, 294] on span "Rite Smile Dental Laboratory Network * PCDL*" at bounding box center [384, 294] width 165 height 9
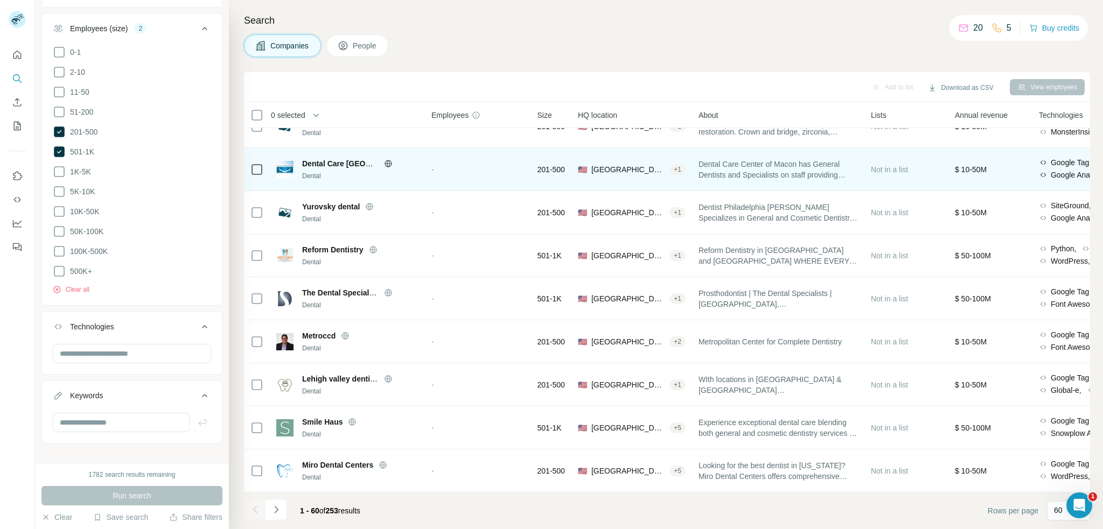
scroll to position [2225, 0]
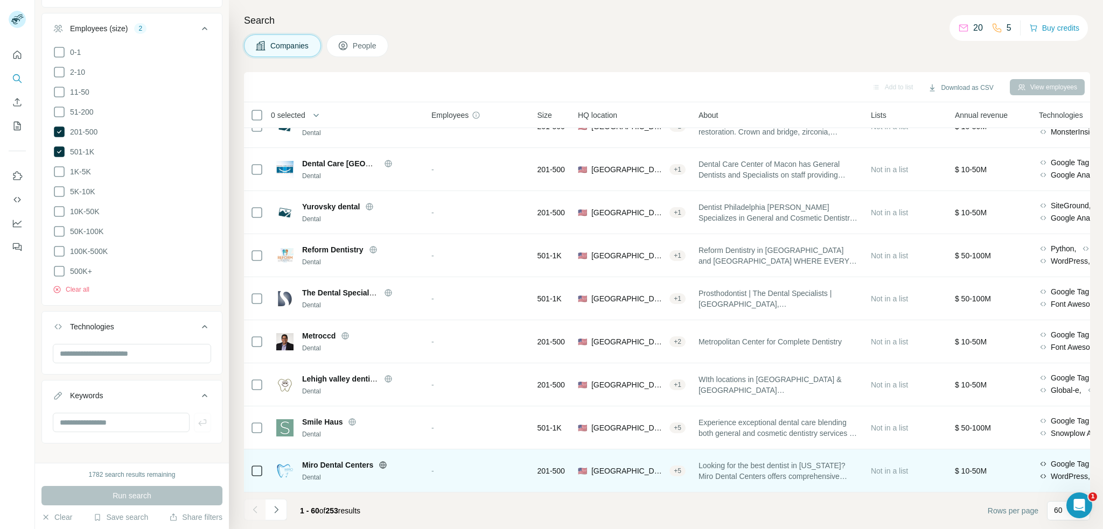
click at [353, 460] on span "Miro Dental Centers" at bounding box center [337, 465] width 71 height 11
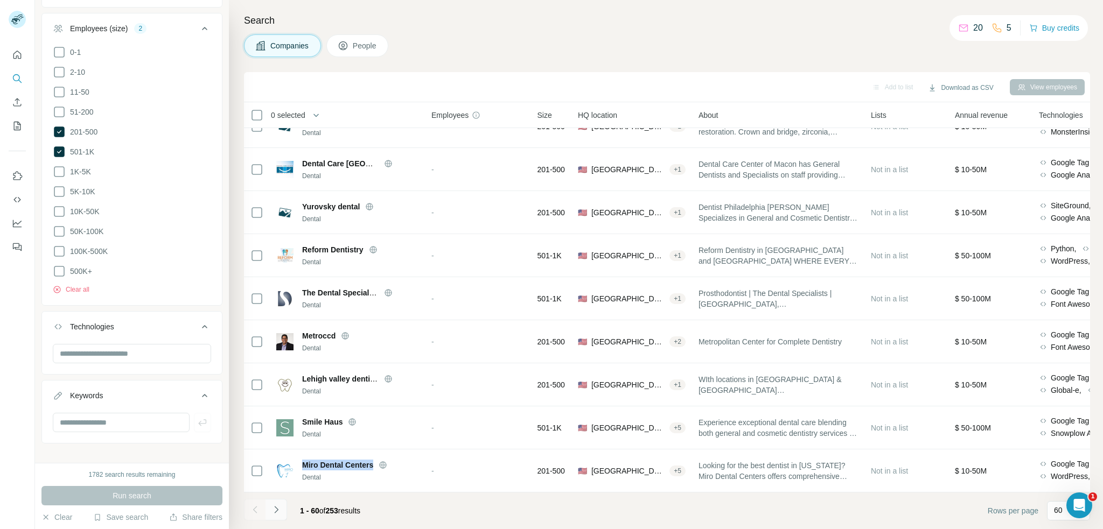
click at [280, 514] on icon "Navigate to next page" at bounding box center [276, 510] width 11 height 11
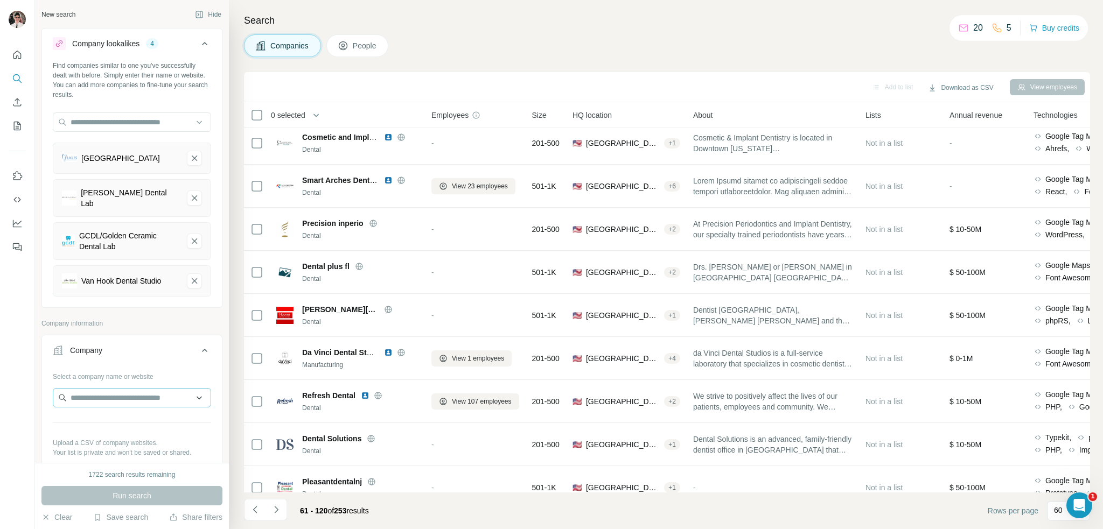
scroll to position [215, 0]
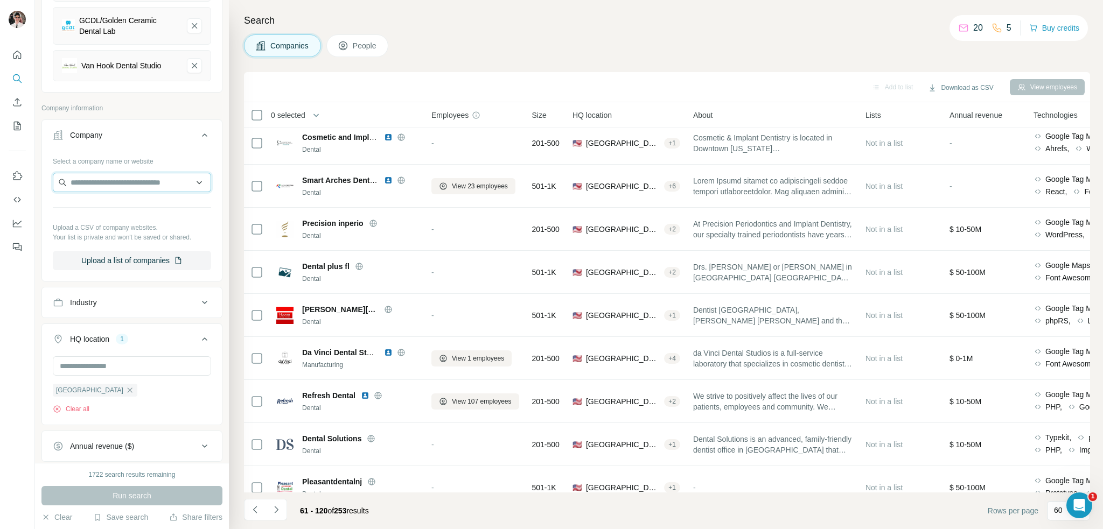
click at [107, 176] on input "text" at bounding box center [132, 182] width 158 height 19
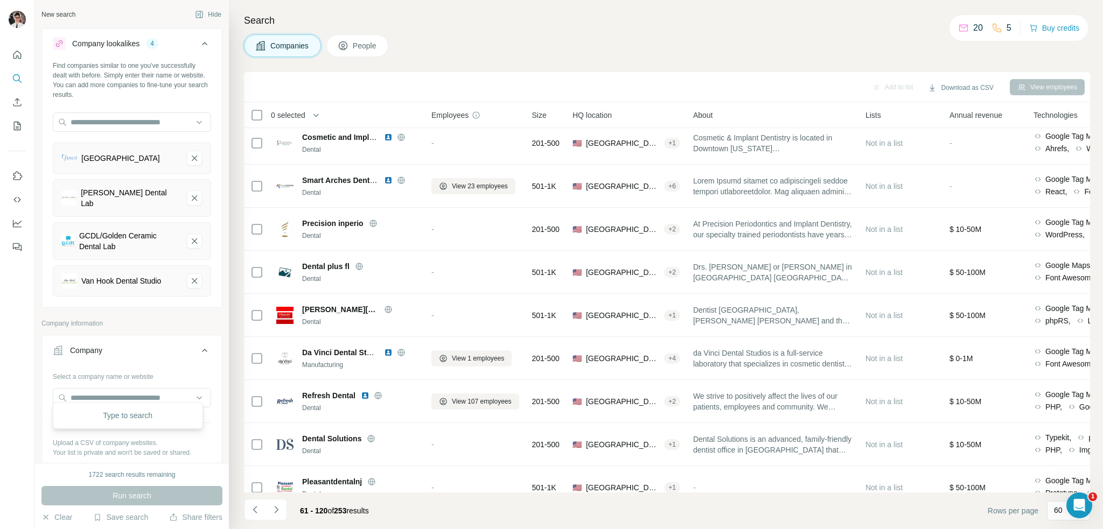
click at [190, 162] on icon "Haus Milling Center-remove-button" at bounding box center [195, 158] width 10 height 11
click at [190, 193] on icon "Ziemek Dental Lab-remove-button" at bounding box center [195, 198] width 10 height 11
click at [190, 236] on icon "GCDL/Golden Ceramic Dental Lab-remove-button" at bounding box center [195, 241] width 10 height 11
click at [190, 276] on icon "Van Hook Dental Studio-remove-button" at bounding box center [195, 281] width 10 height 11
click at [188, 319] on p "Company information" at bounding box center [131, 324] width 181 height 10
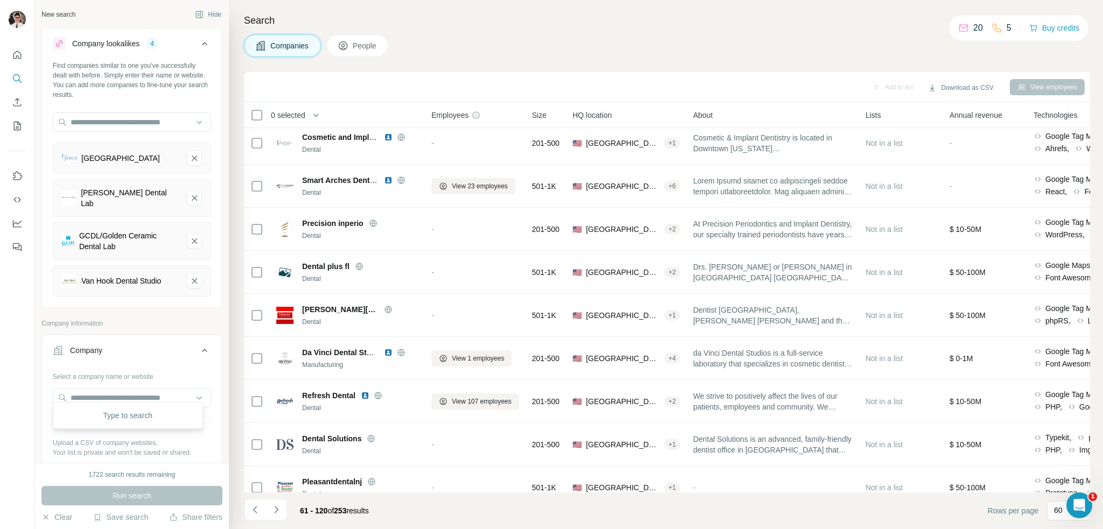
click at [188, 319] on p "Company information" at bounding box center [131, 324] width 181 height 10
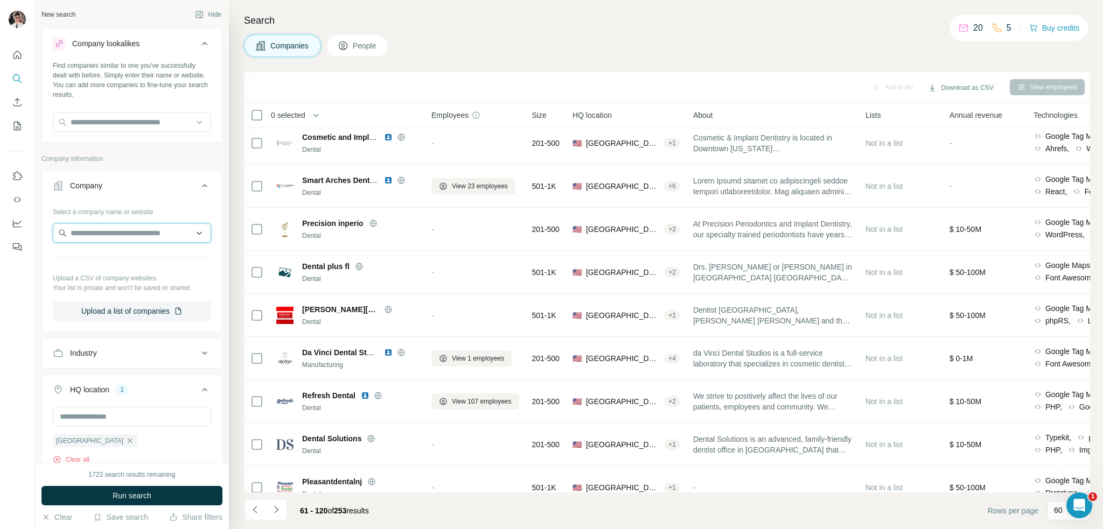
click at [106, 228] on input "text" at bounding box center [132, 232] width 158 height 19
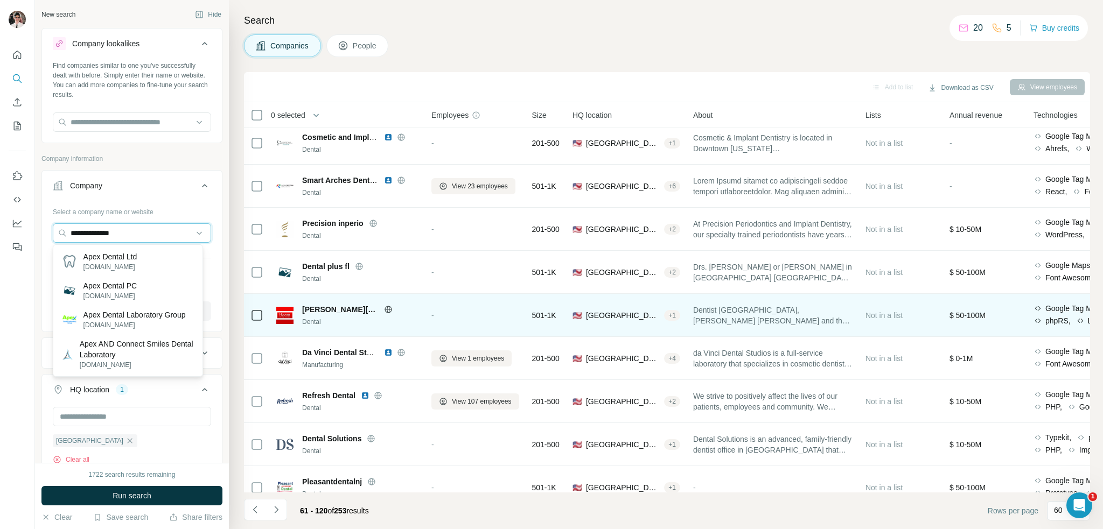
type input "**********"
click at [133, 313] on p "Apex Dental Laboratory Group" at bounding box center [134, 315] width 102 height 11
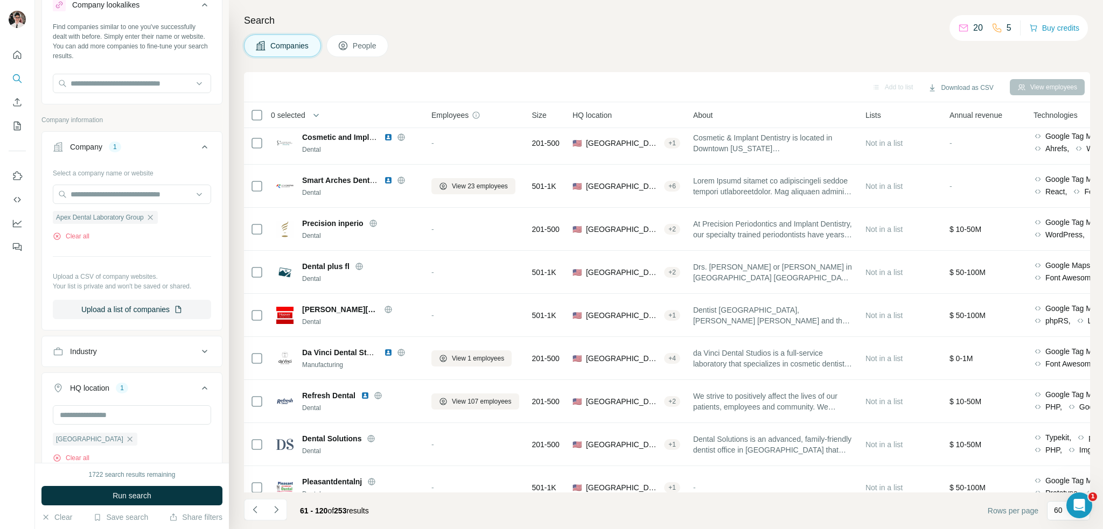
scroll to position [108, 0]
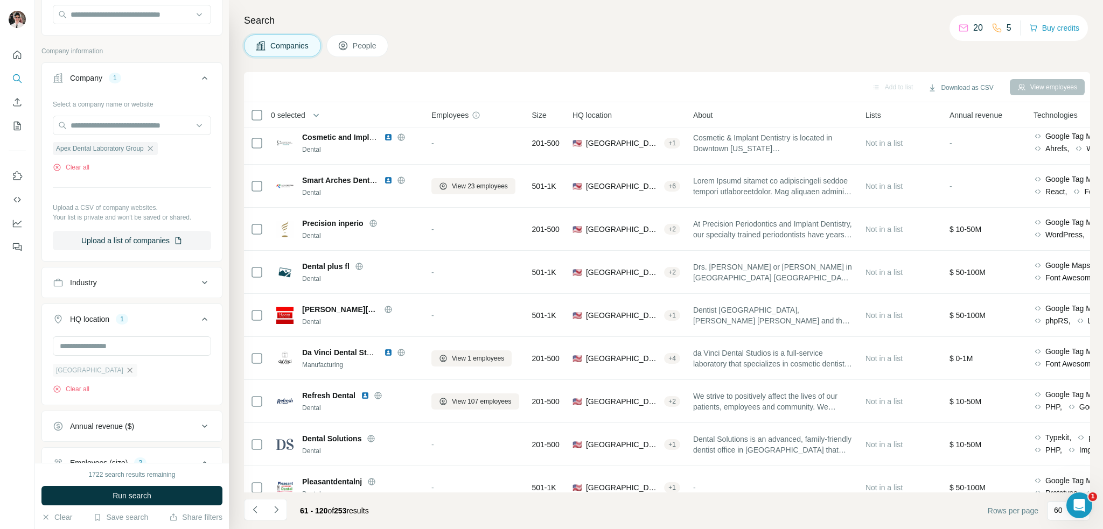
click at [125, 370] on icon "button" at bounding box center [129, 370] width 9 height 9
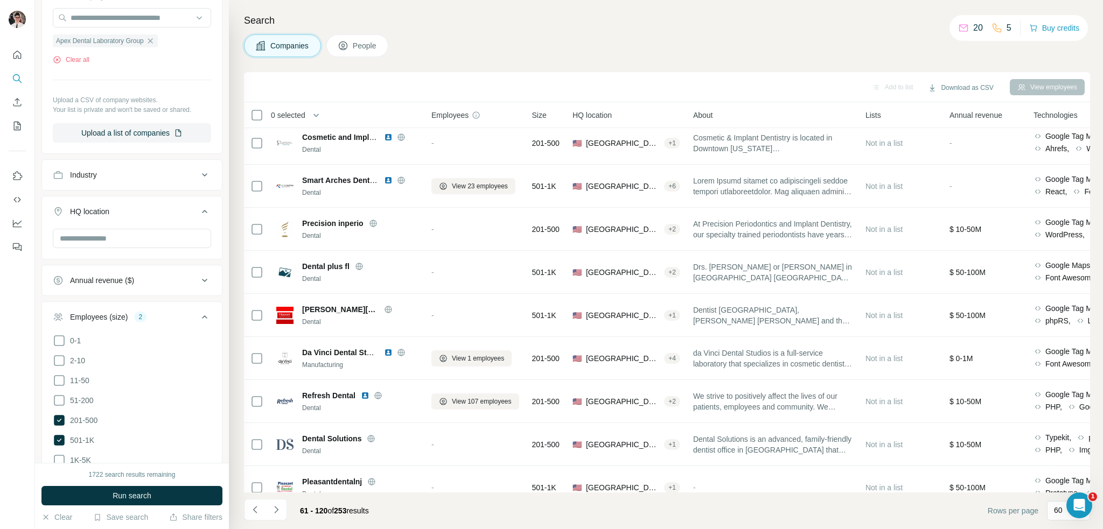
scroll to position [377, 0]
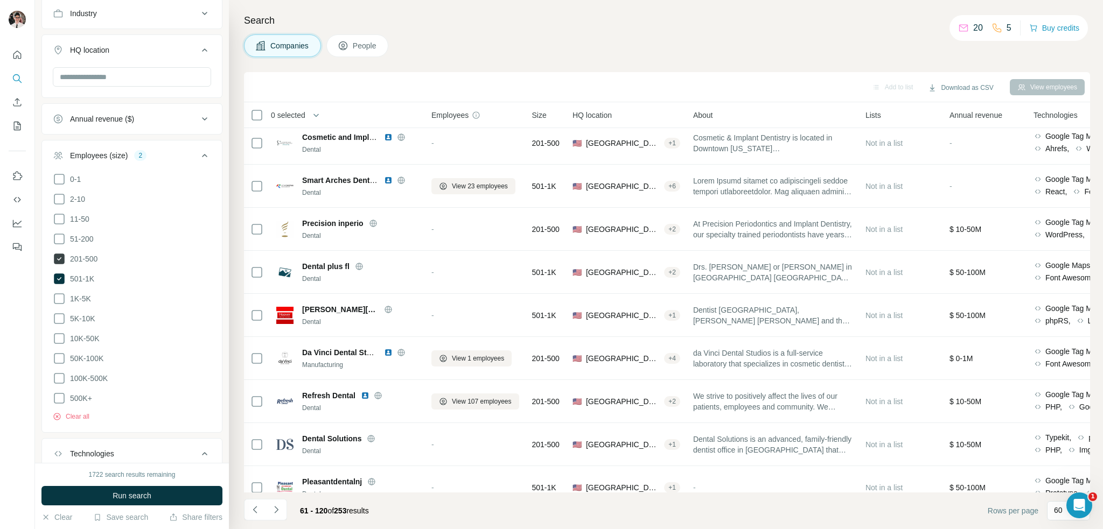
click at [58, 278] on icon at bounding box center [59, 279] width 11 height 11
click at [57, 262] on icon at bounding box center [59, 259] width 11 height 11
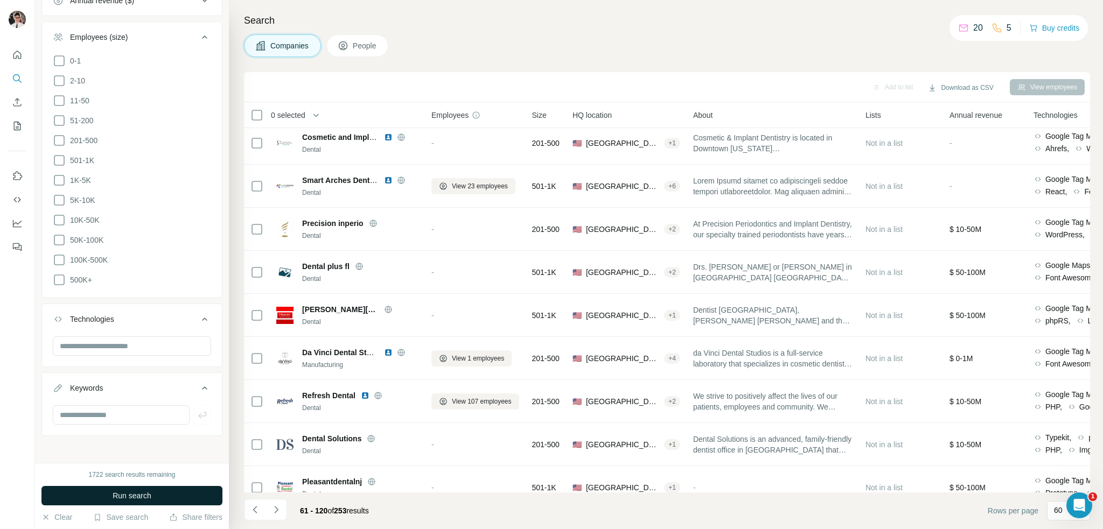
click at [113, 493] on span "Run search" at bounding box center [132, 496] width 39 height 11
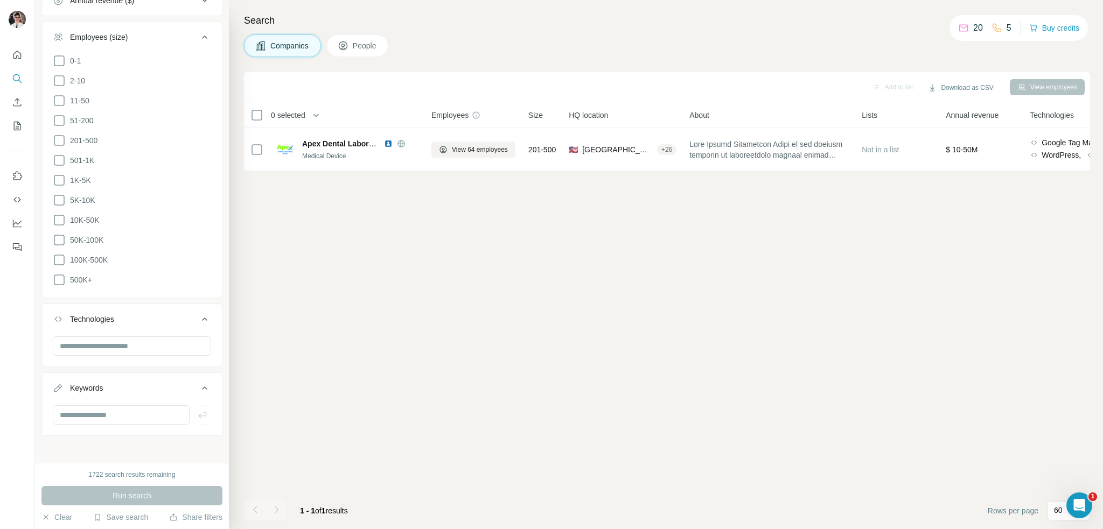
scroll to position [0, 0]
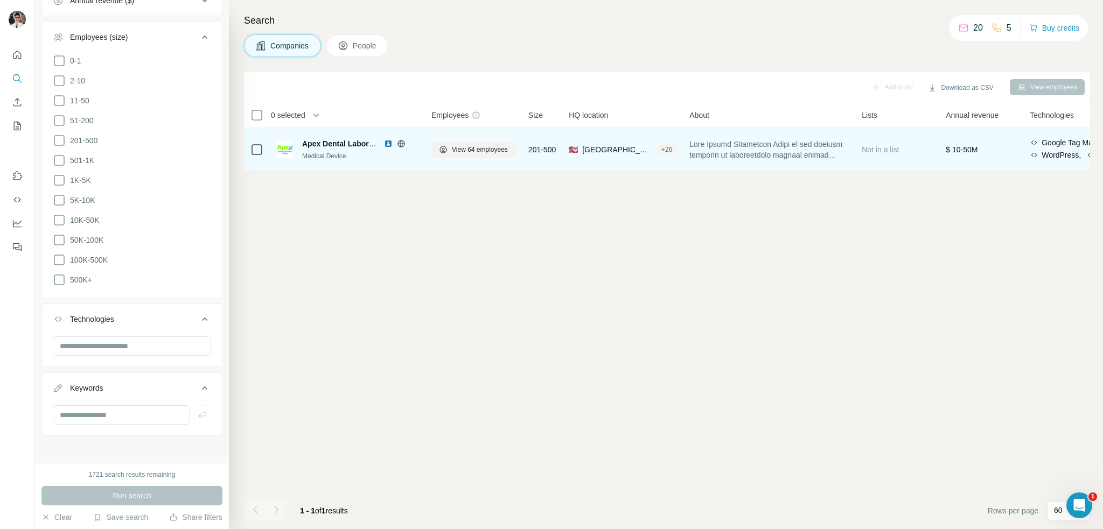
click at [308, 148] on span "Apex Dental Laboratory Group" at bounding box center [357, 143] width 110 height 9
click at [472, 149] on span "View 64 employees" at bounding box center [480, 150] width 56 height 10
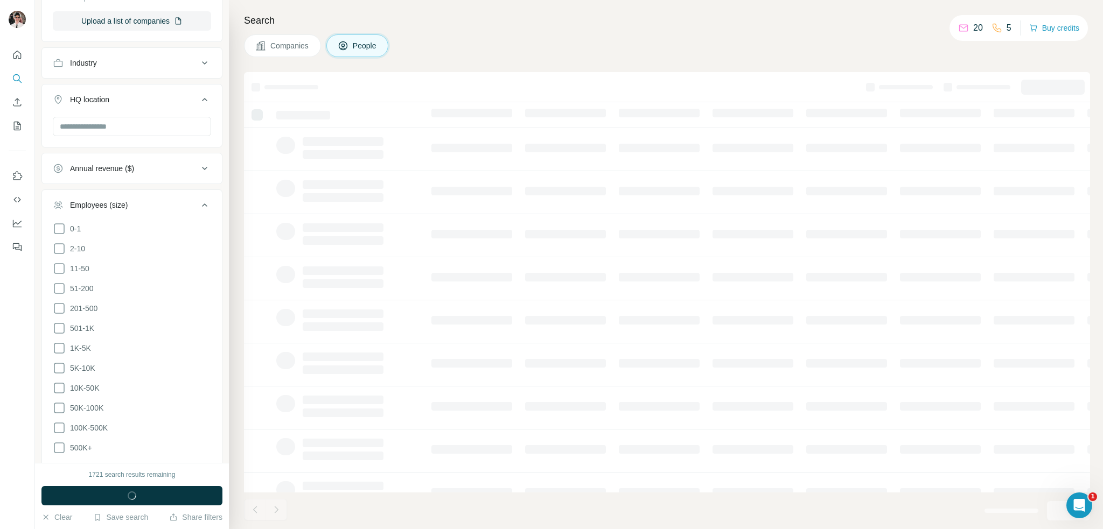
scroll to position [662, 0]
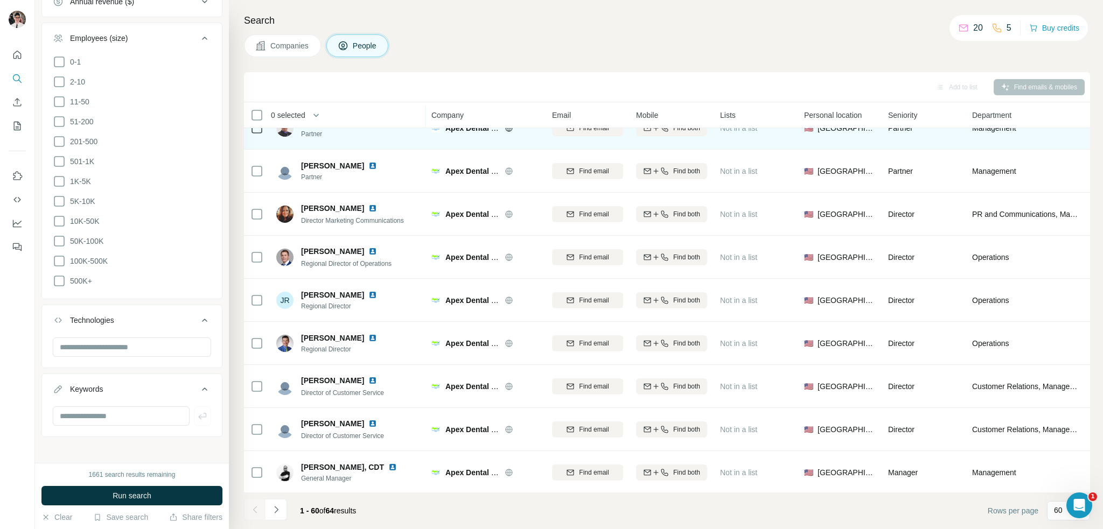
scroll to position [162, 0]
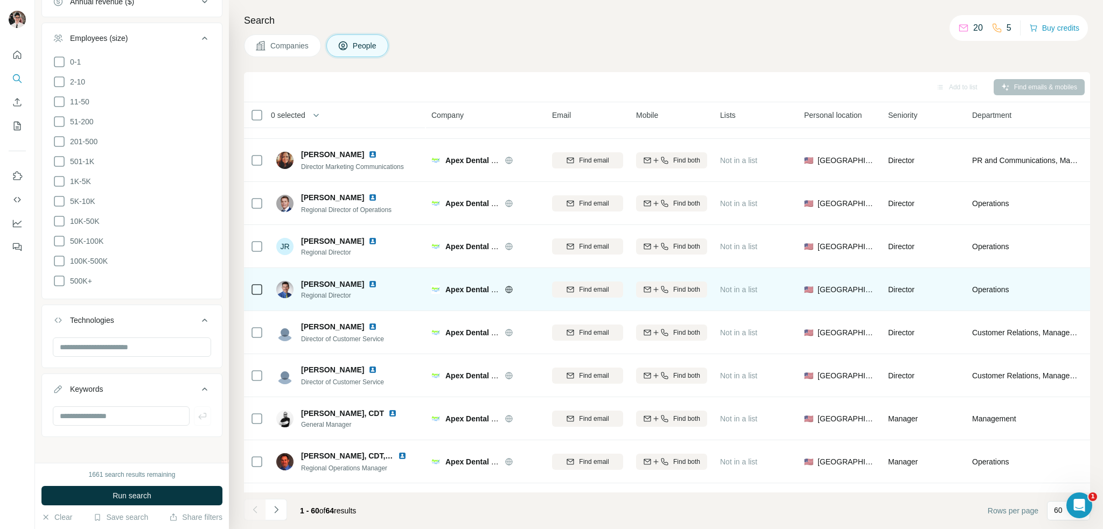
click at [326, 283] on span "[PERSON_NAME]" at bounding box center [332, 284] width 63 height 11
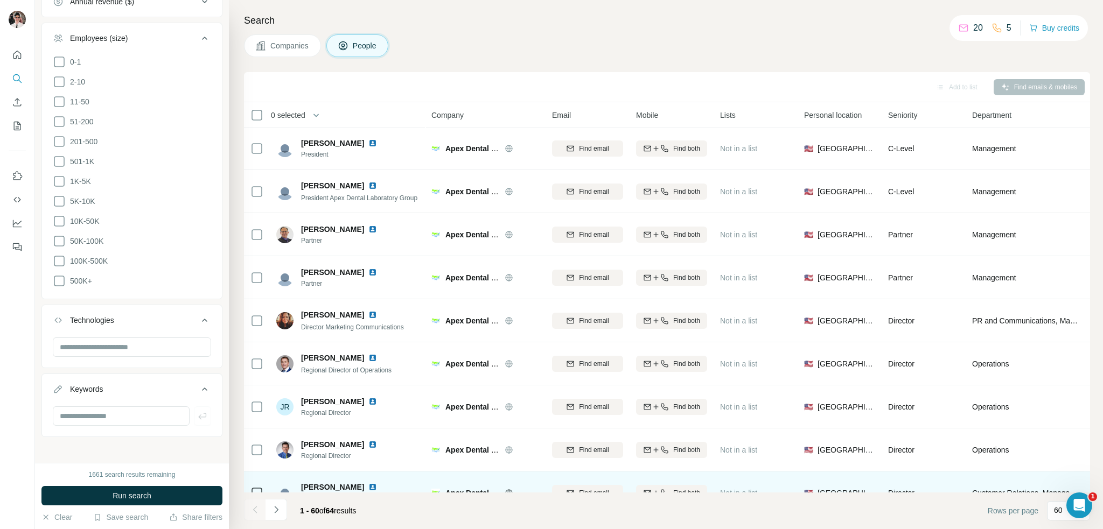
scroll to position [0, 0]
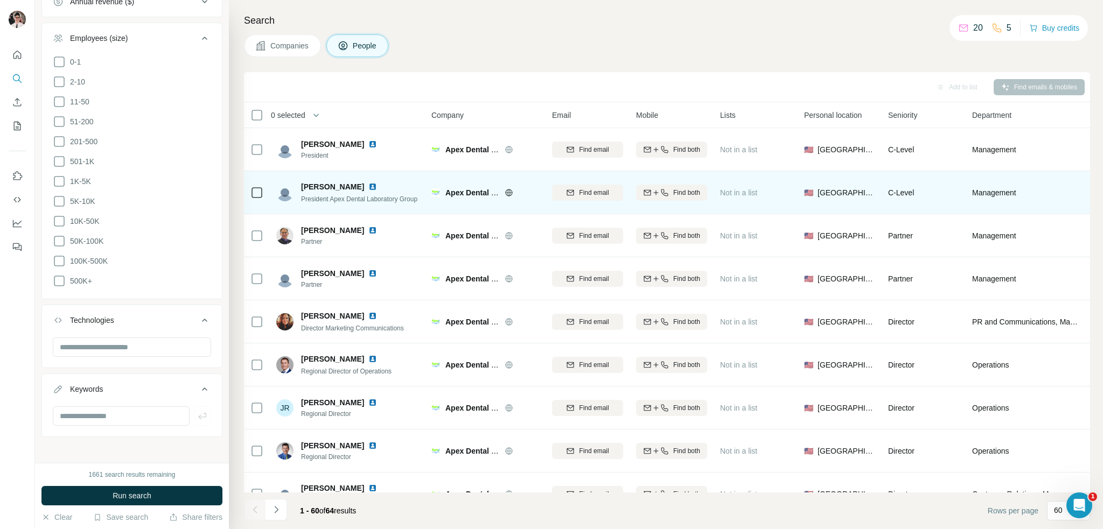
click at [382, 193] on div "President Apex Dental Laboratory Group" at bounding box center [359, 198] width 116 height 11
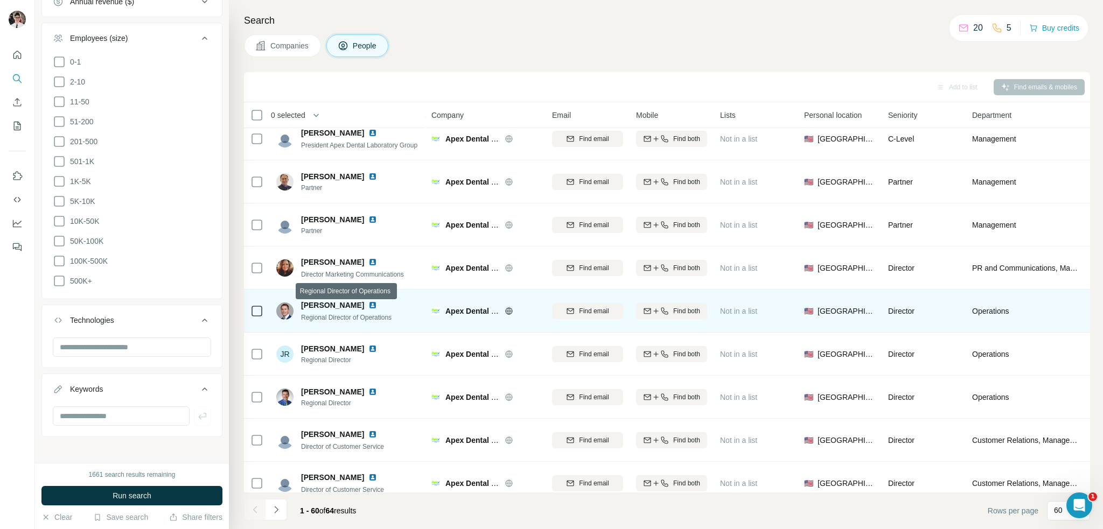
scroll to position [108, 0]
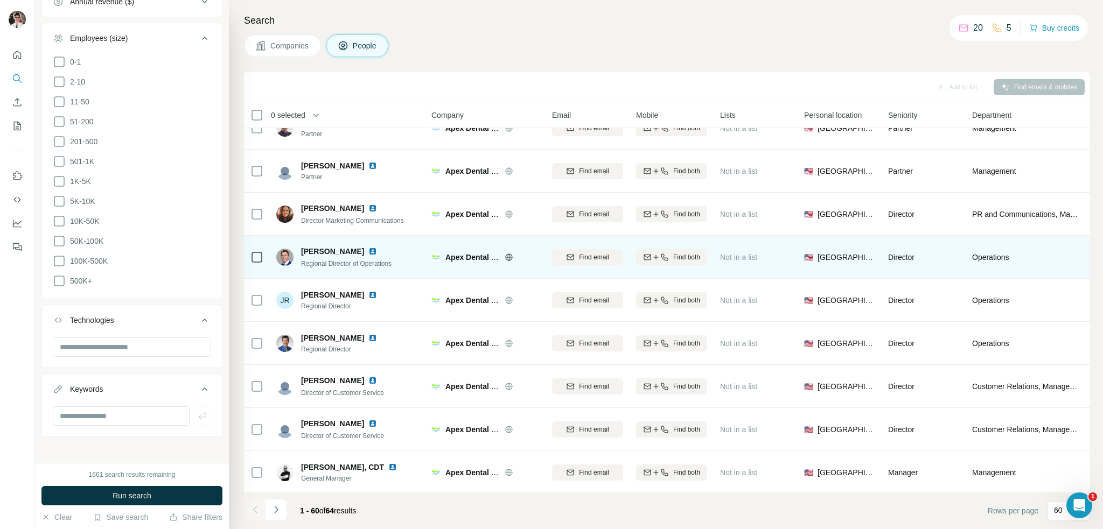
click at [391, 263] on span "Regional Director of Operations" at bounding box center [346, 264] width 90 height 8
click at [312, 251] on span "[PERSON_NAME]" at bounding box center [332, 251] width 63 height 11
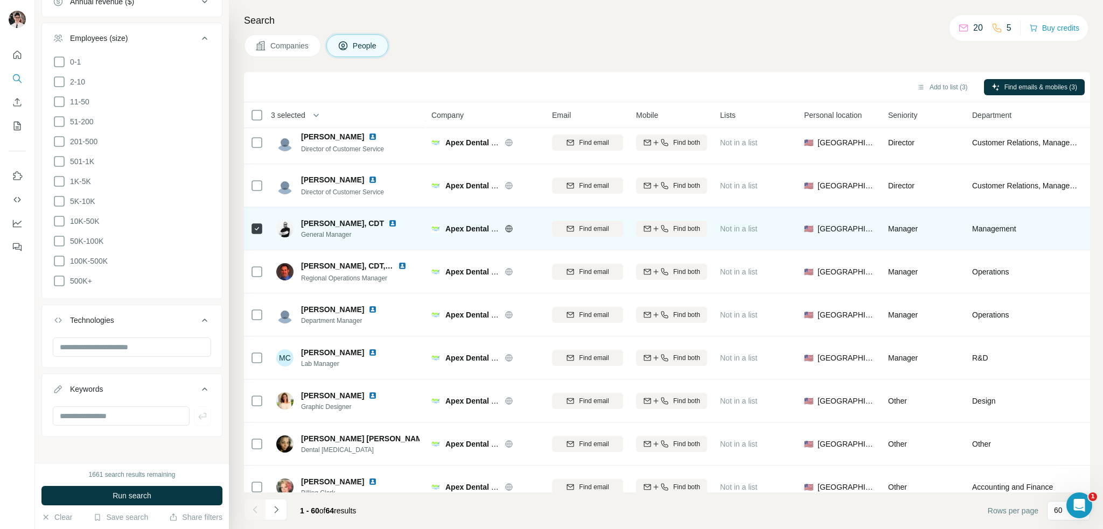
scroll to position [377, 0]
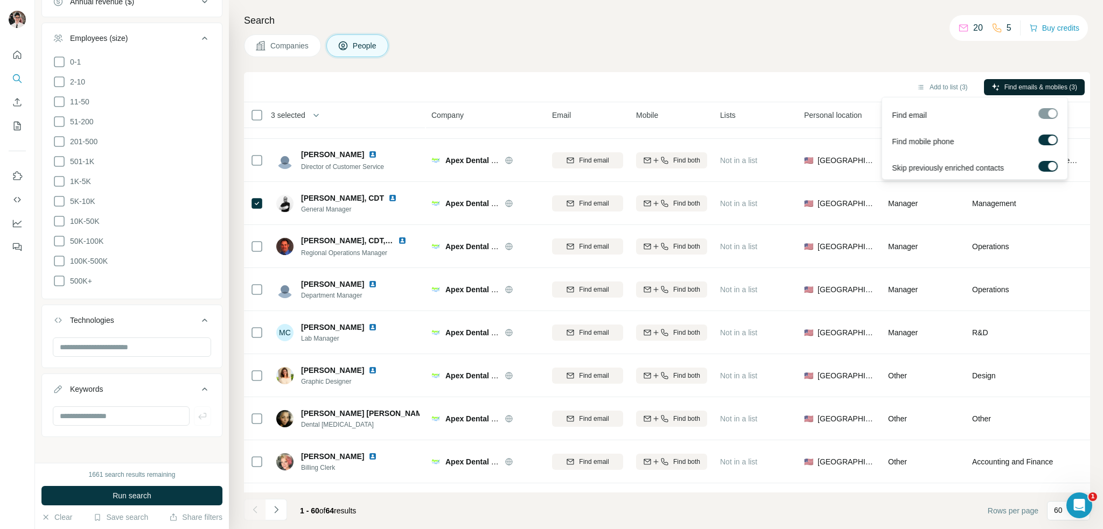
click at [1024, 86] on span "Find emails & mobiles (3)" at bounding box center [1040, 87] width 73 height 10
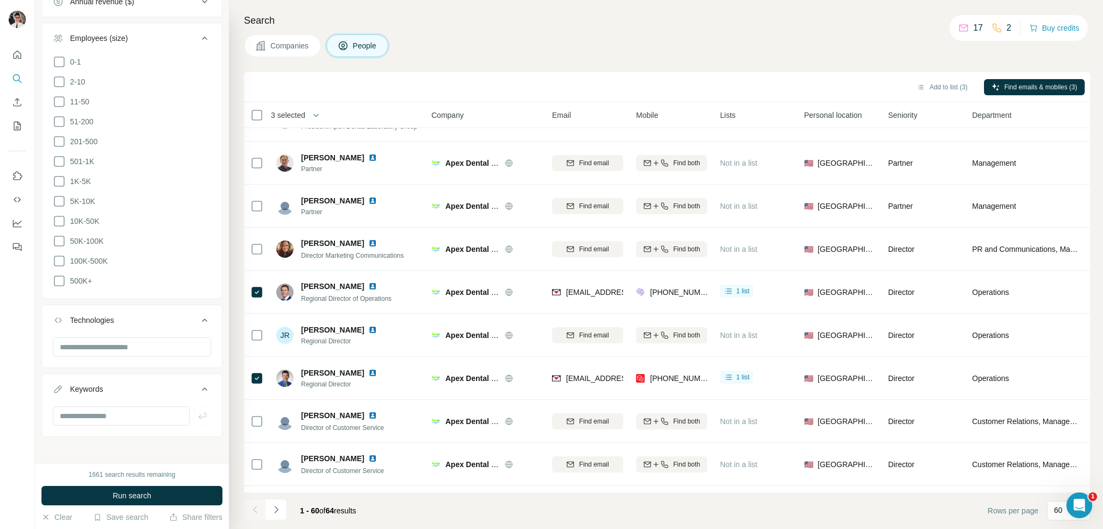
scroll to position [54, 0]
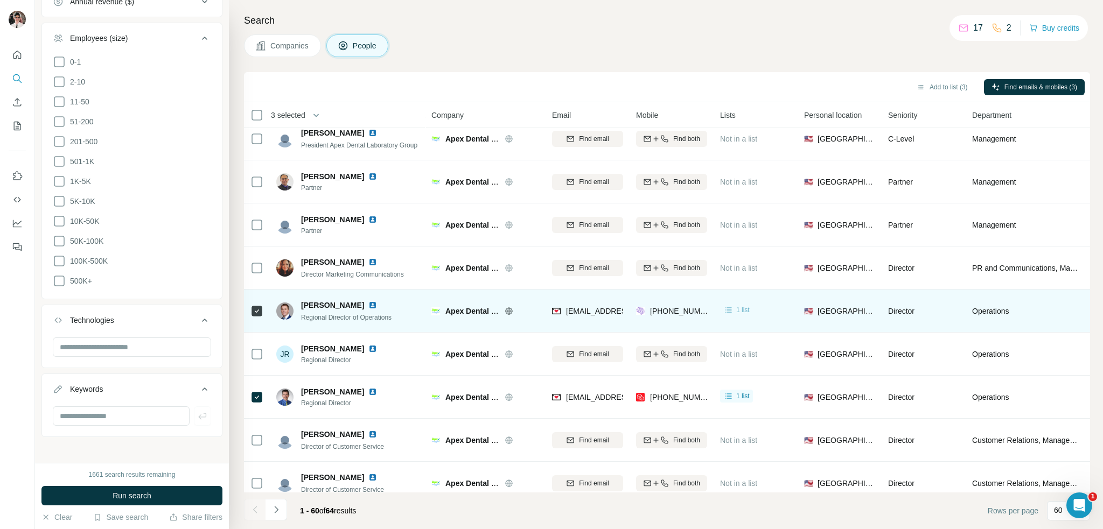
click at [734, 307] on div "1 list" at bounding box center [736, 310] width 26 height 11
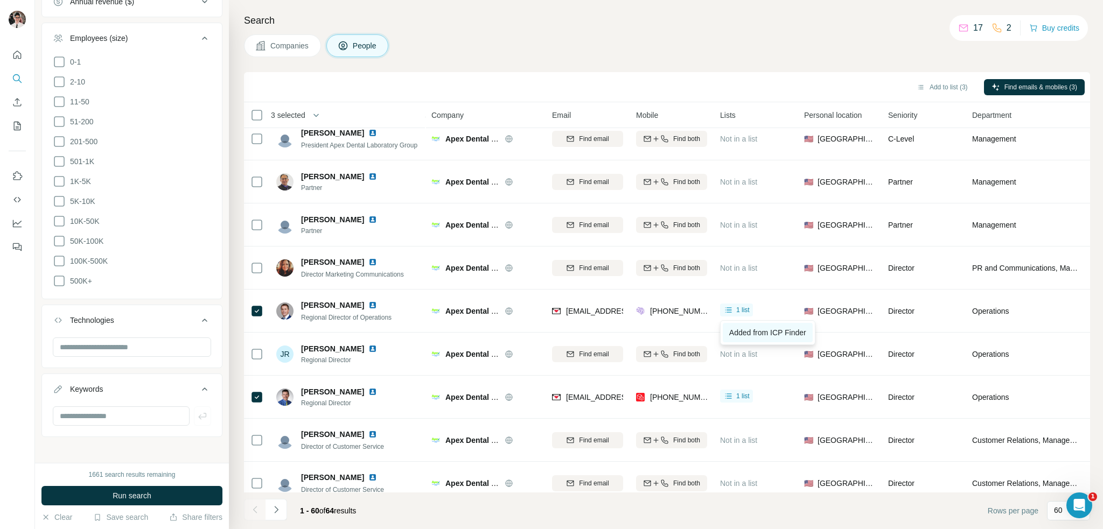
click at [759, 332] on span "Added from ICP Finder" at bounding box center [767, 332] width 77 height 9
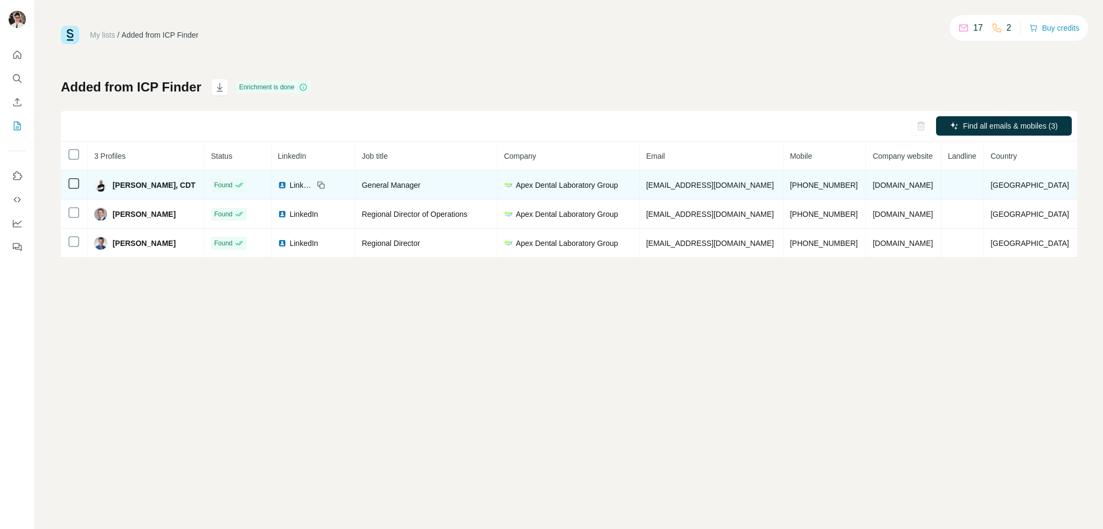
click at [290, 185] on span "LinkedIn" at bounding box center [302, 185] width 24 height 11
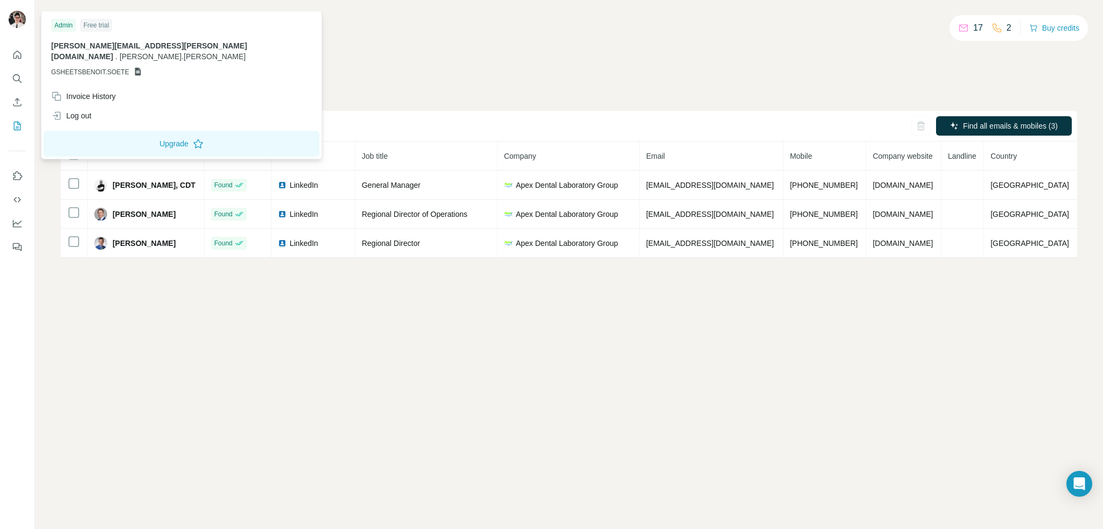
click at [15, 24] on img at bounding box center [17, 19] width 17 height 17
click at [85, 110] on div "Log out" at bounding box center [71, 115] width 40 height 11
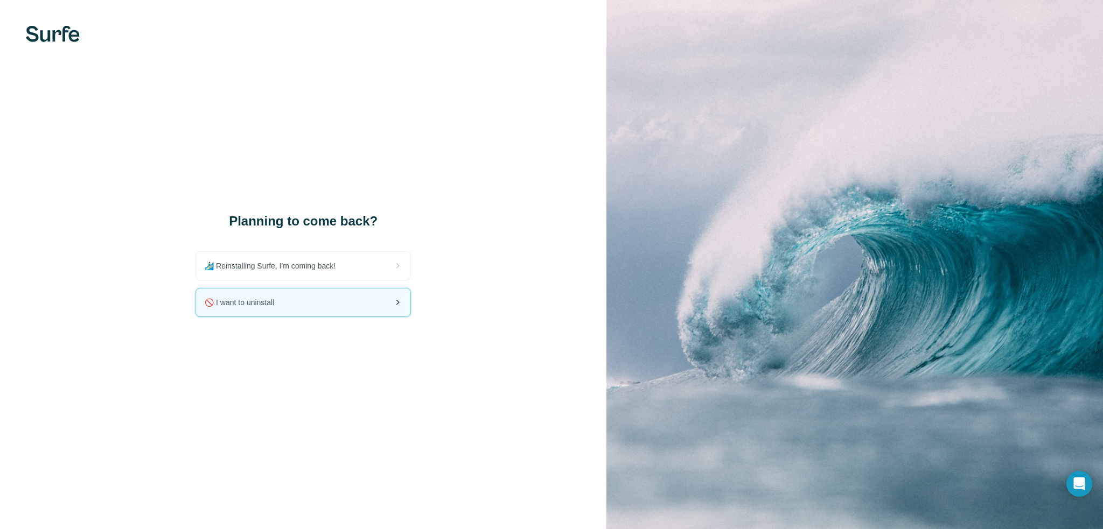
click at [319, 309] on div "🚫 I want to uninstall" at bounding box center [303, 303] width 214 height 28
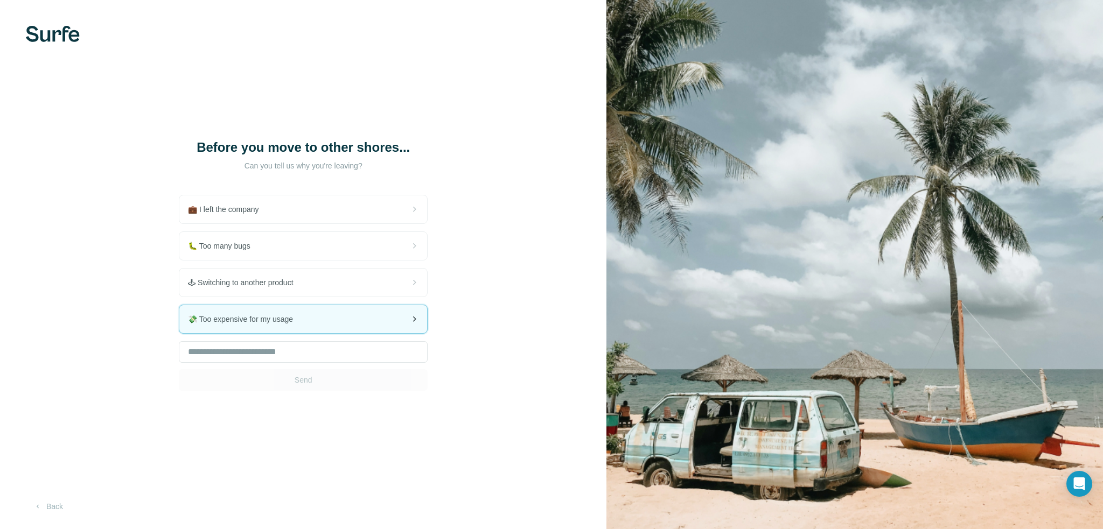
click at [390, 314] on div "💸 Too expensive for my usage" at bounding box center [303, 319] width 248 height 28
